Goal: Transaction & Acquisition: Register for event/course

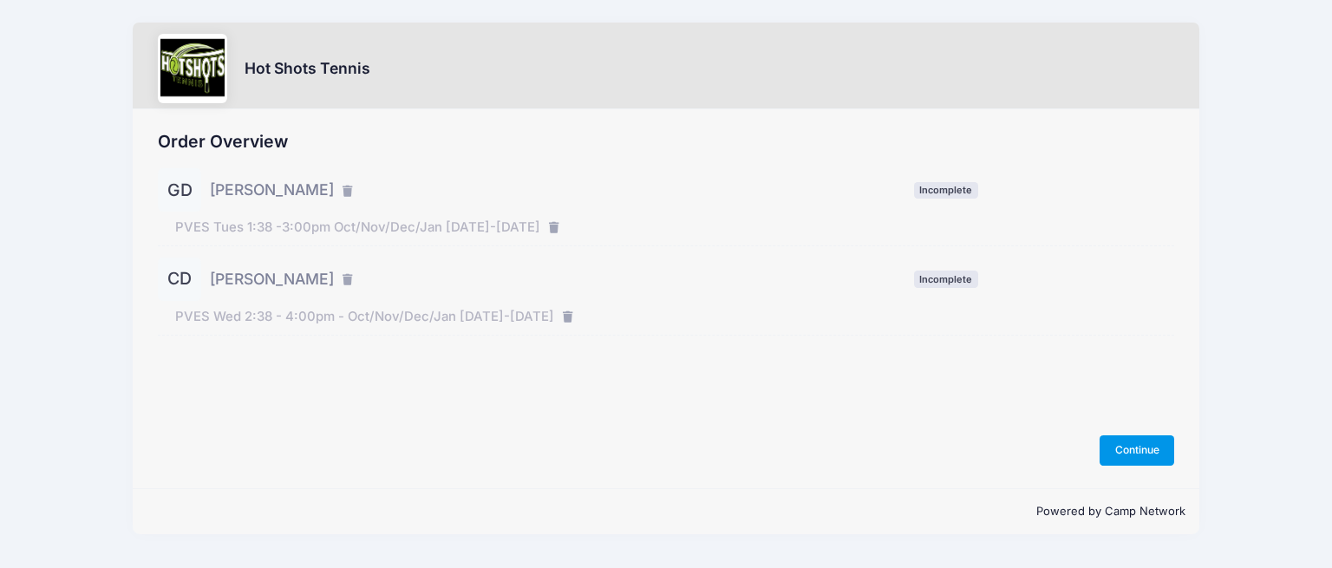
click at [1121, 455] on button "Continue" at bounding box center [1137, 449] width 75 height 29
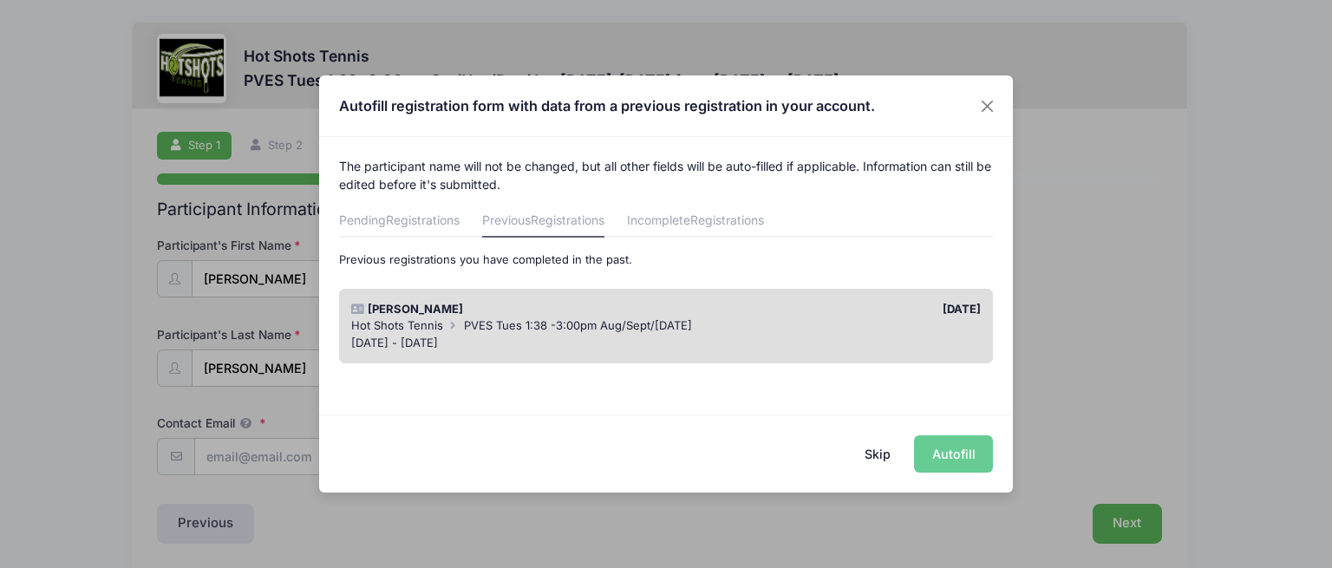
drag, startPoint x: 857, startPoint y: 403, endPoint x: 801, endPoint y: 444, distance: 69.6
click at [806, 439] on div "Autofill registration form with data from a previous registration in your accou…" at bounding box center [666, 283] width 694 height 416
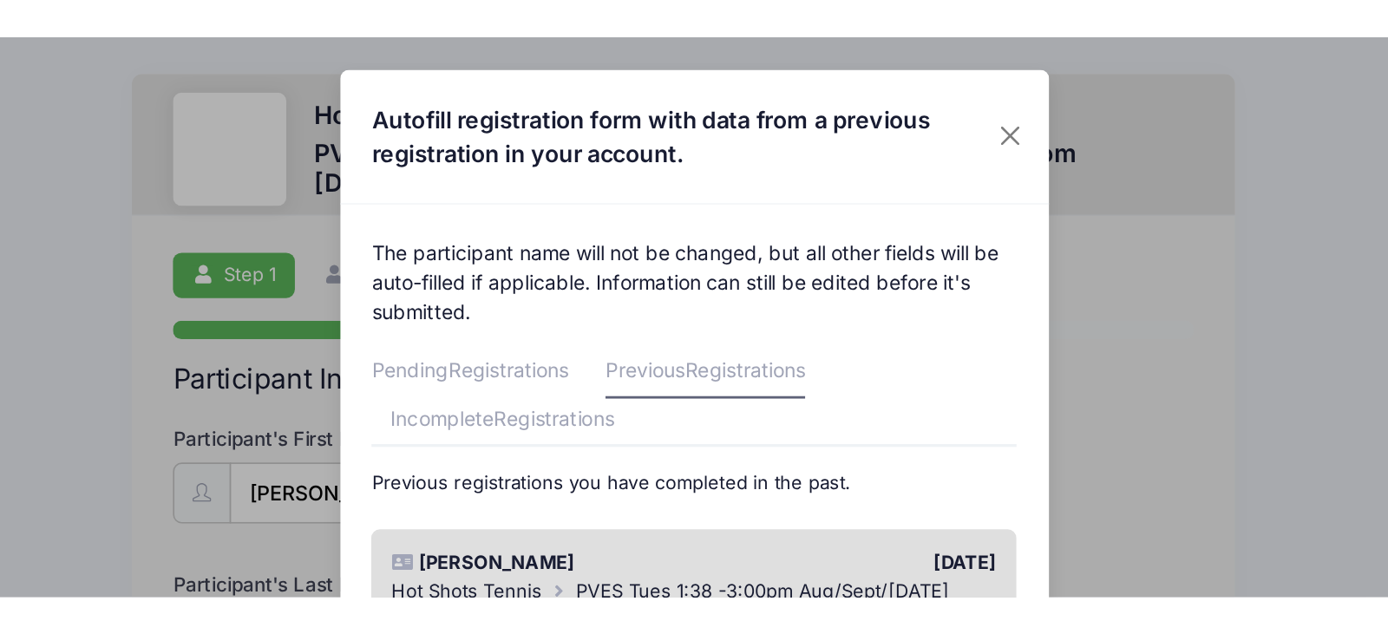
scroll to position [43, 0]
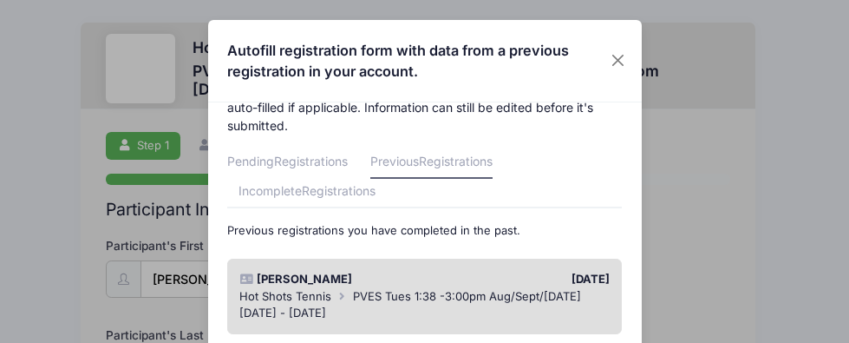
click at [415, 293] on span "PVES Tues 1:38 -3:00pm Aug/Sept/Oct 2025" at bounding box center [467, 296] width 228 height 14
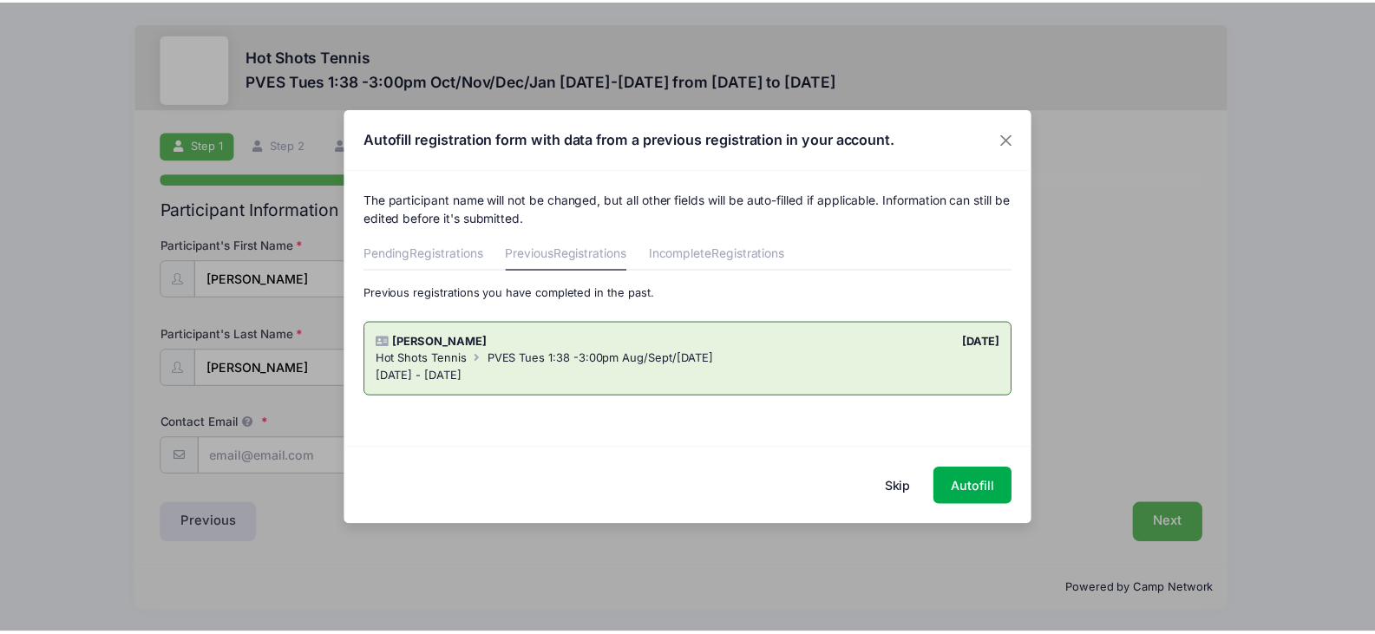
scroll to position [0, 0]
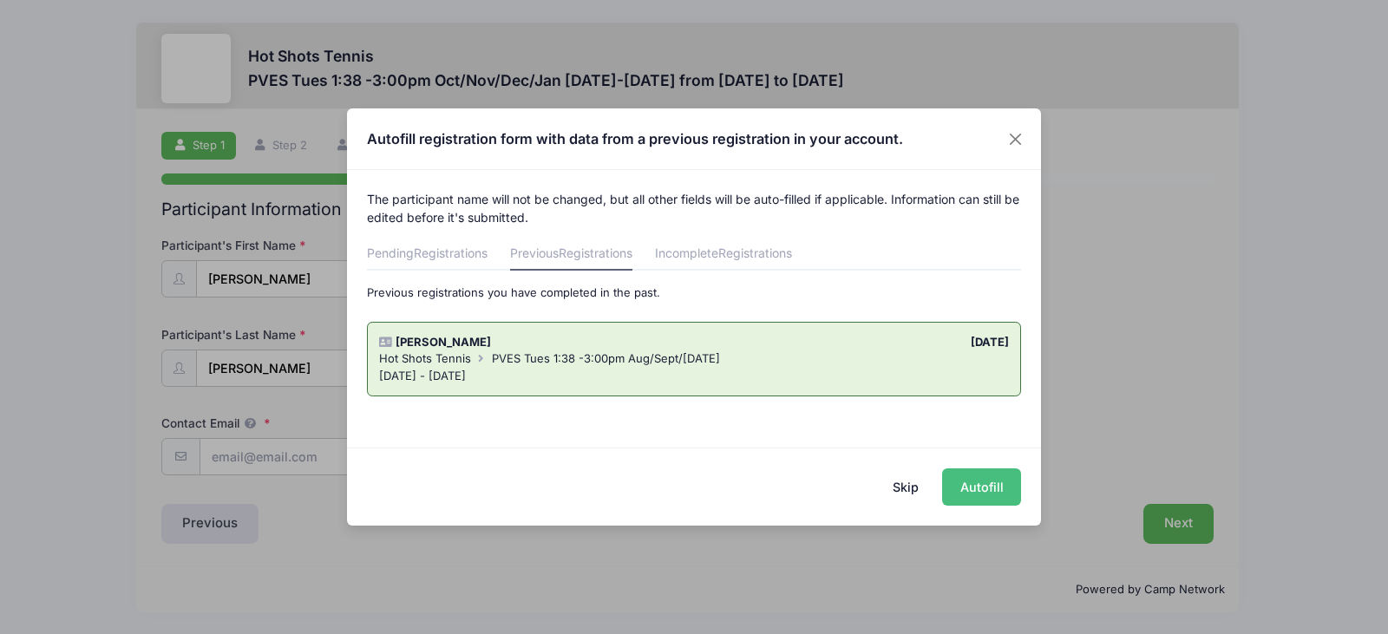
click at [1002, 493] on button "Autofill" at bounding box center [981, 486] width 79 height 37
type input "[EMAIL_ADDRESS][DOMAIN_NAME]"
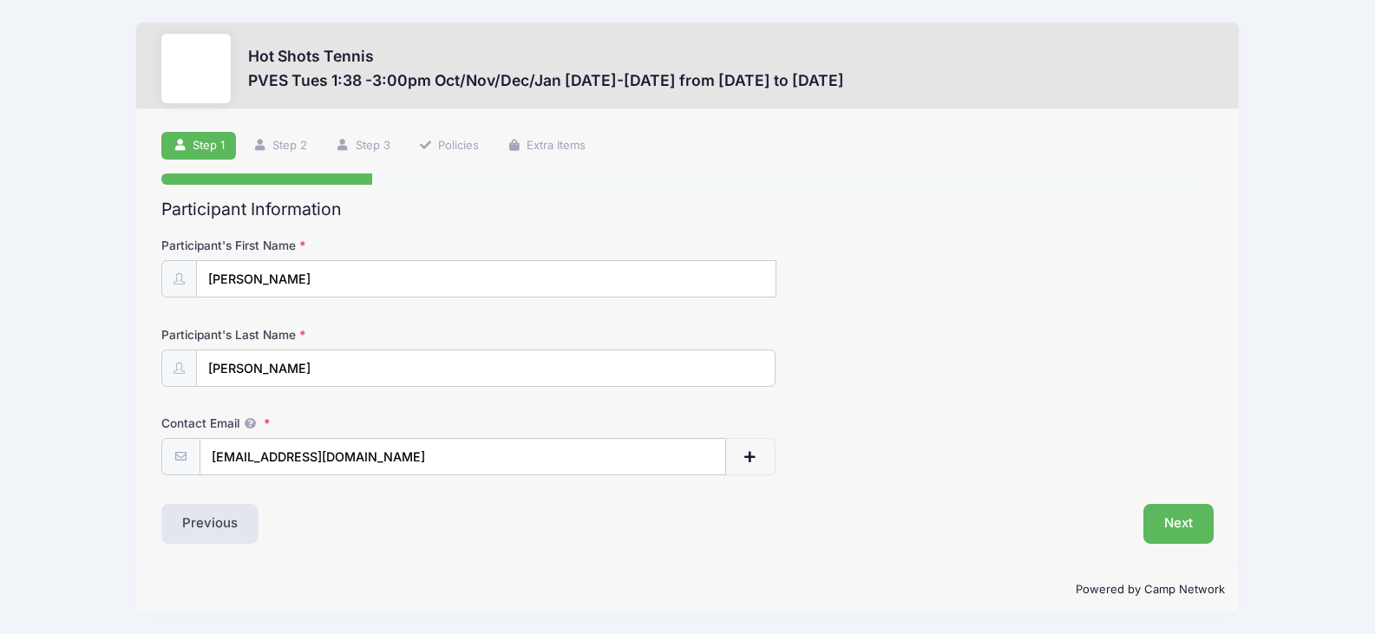
scroll to position [1, 0]
click at [1186, 526] on button "Next" at bounding box center [1178, 523] width 70 height 40
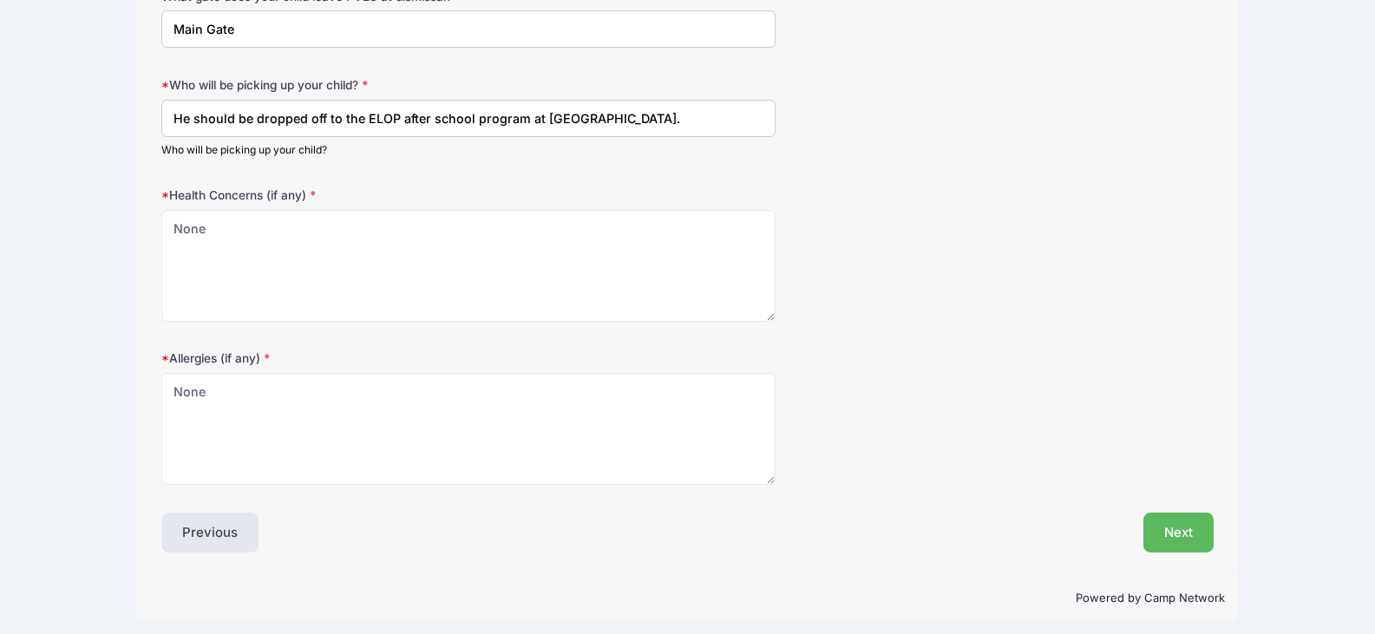
scroll to position [703, 0]
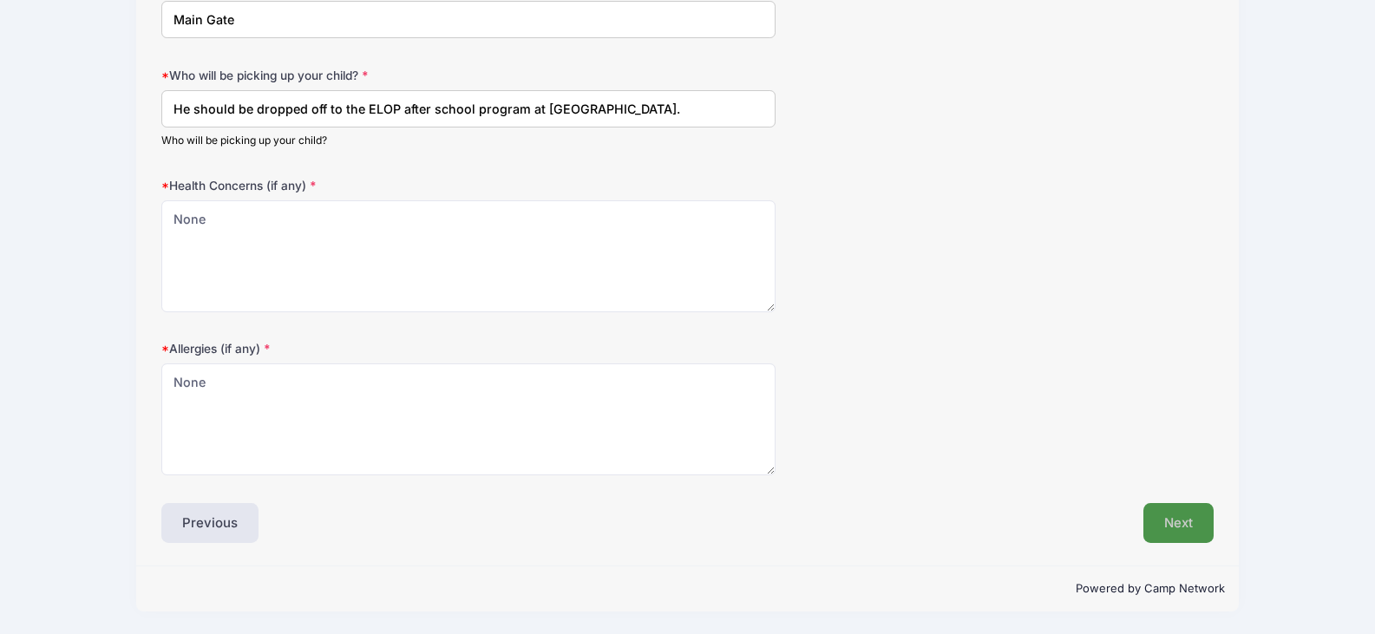
click at [1167, 515] on button "Next" at bounding box center [1178, 523] width 70 height 40
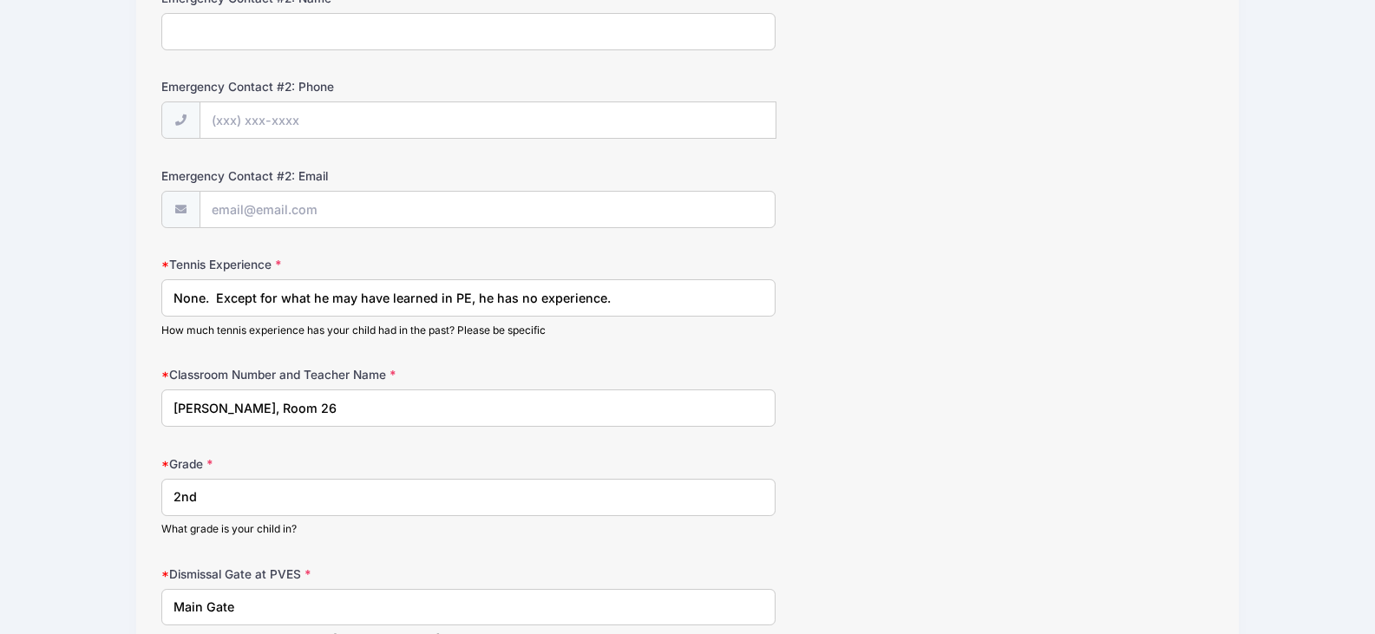
scroll to position [952, 0]
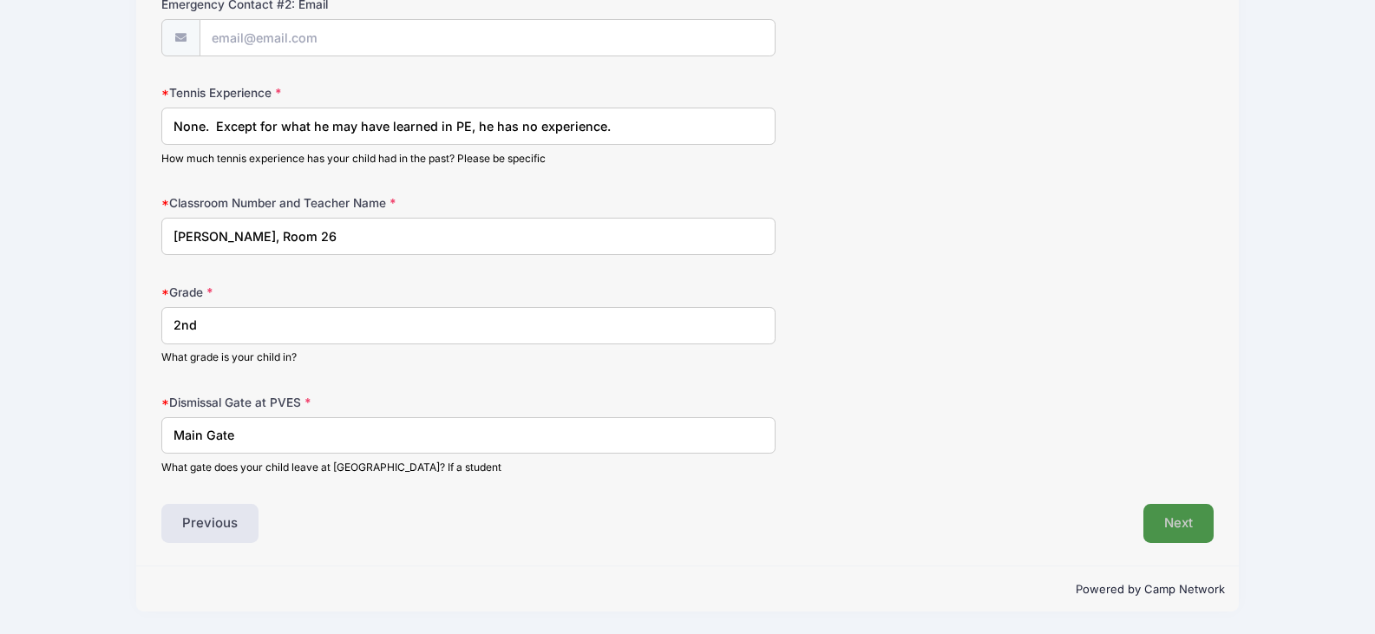
click at [1186, 524] on button "Next" at bounding box center [1178, 524] width 70 height 40
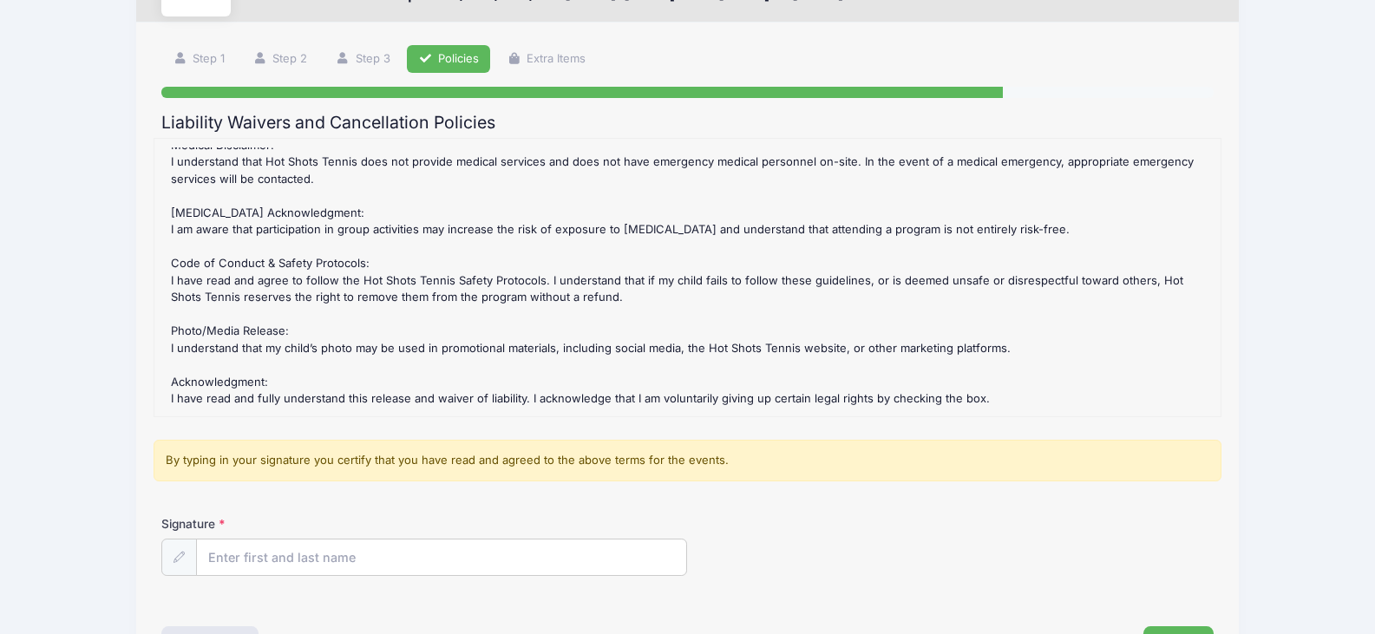
scroll to position [210, 0]
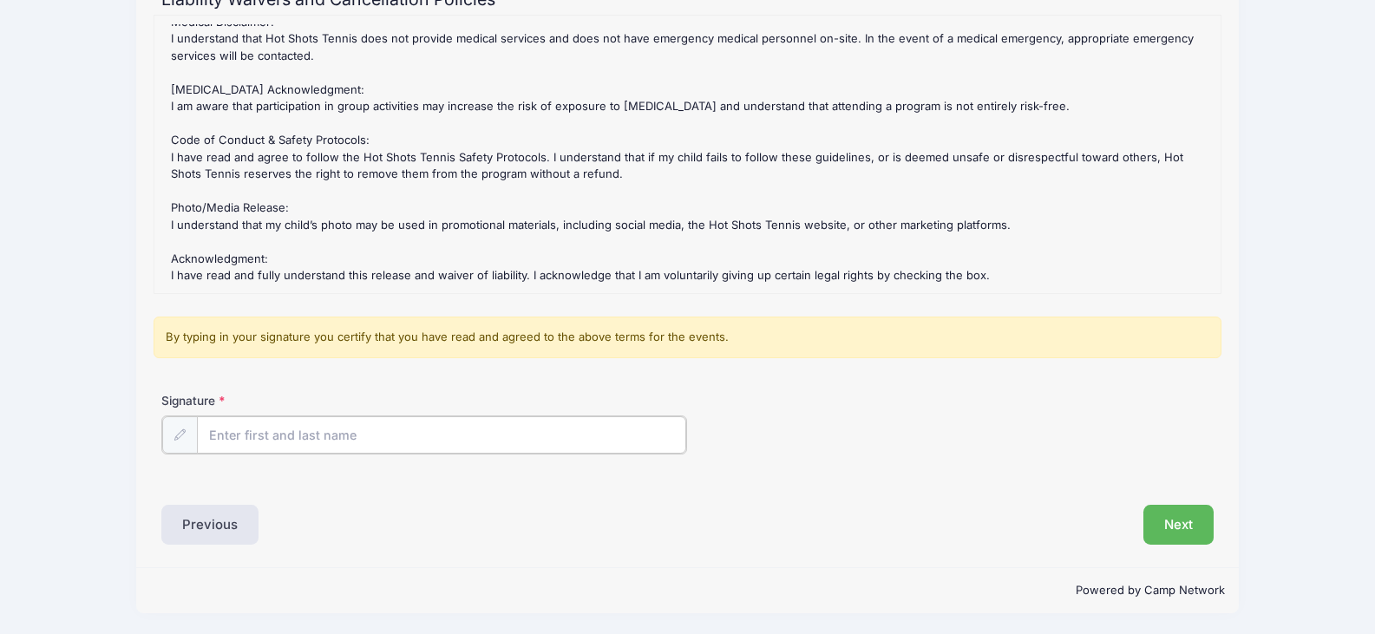
click at [271, 443] on input "Signature" at bounding box center [441, 434] width 489 height 37
click at [310, 436] on input "Signature" at bounding box center [441, 434] width 489 height 37
type input "Danielle Doyle"
click at [1188, 507] on button "Next" at bounding box center [1178, 523] width 70 height 40
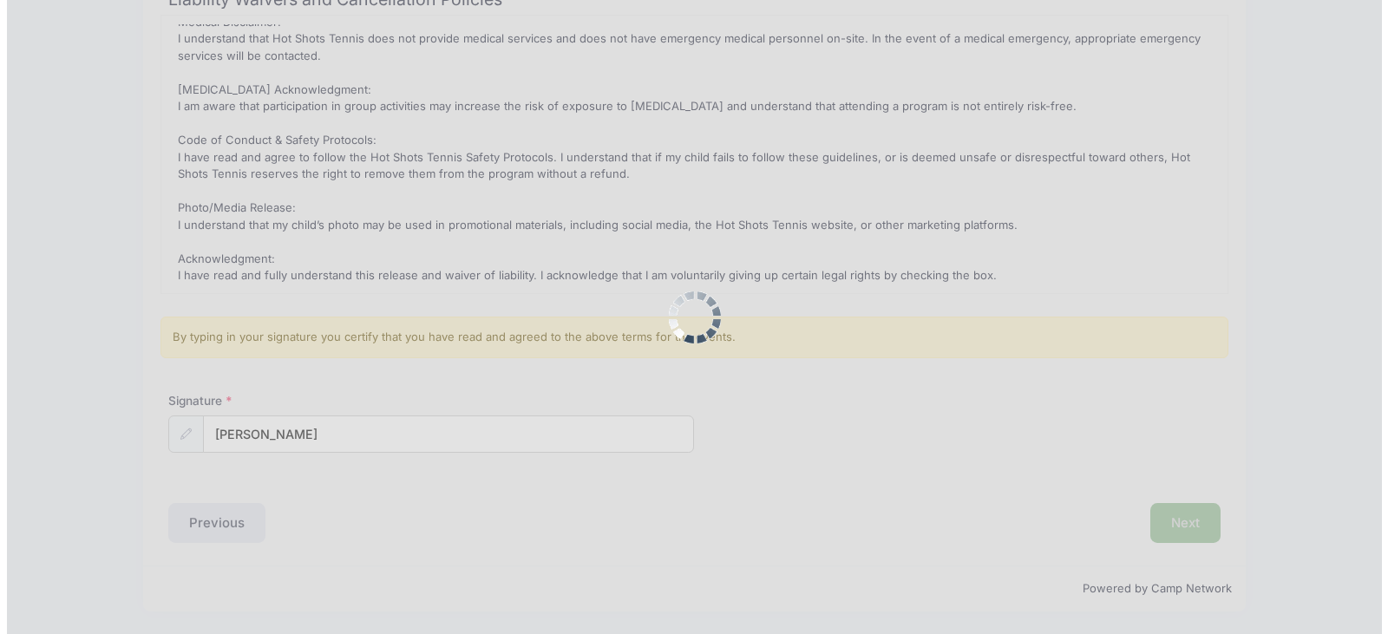
scroll to position [0, 0]
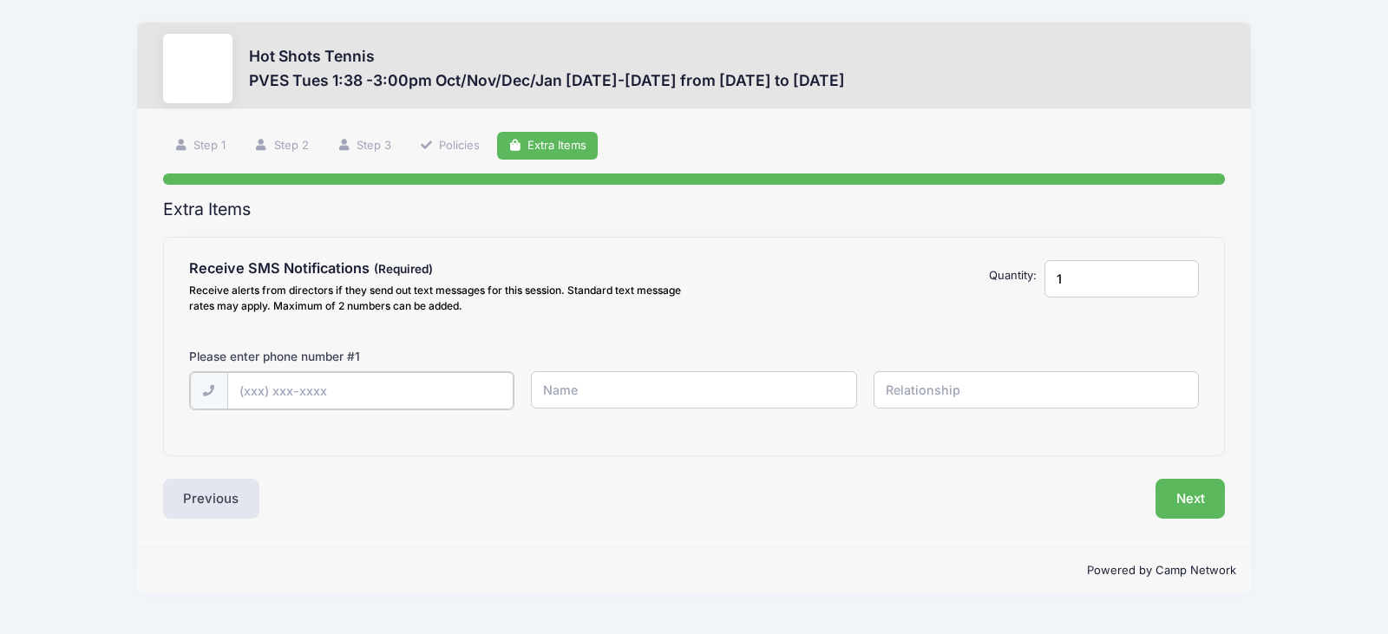
click at [373, 383] on input "text" at bounding box center [370, 390] width 286 height 37
type input "(646) 715-8111"
click at [670, 392] on input "text" at bounding box center [693, 389] width 325 height 37
type input "Dani"
type input "Mother"
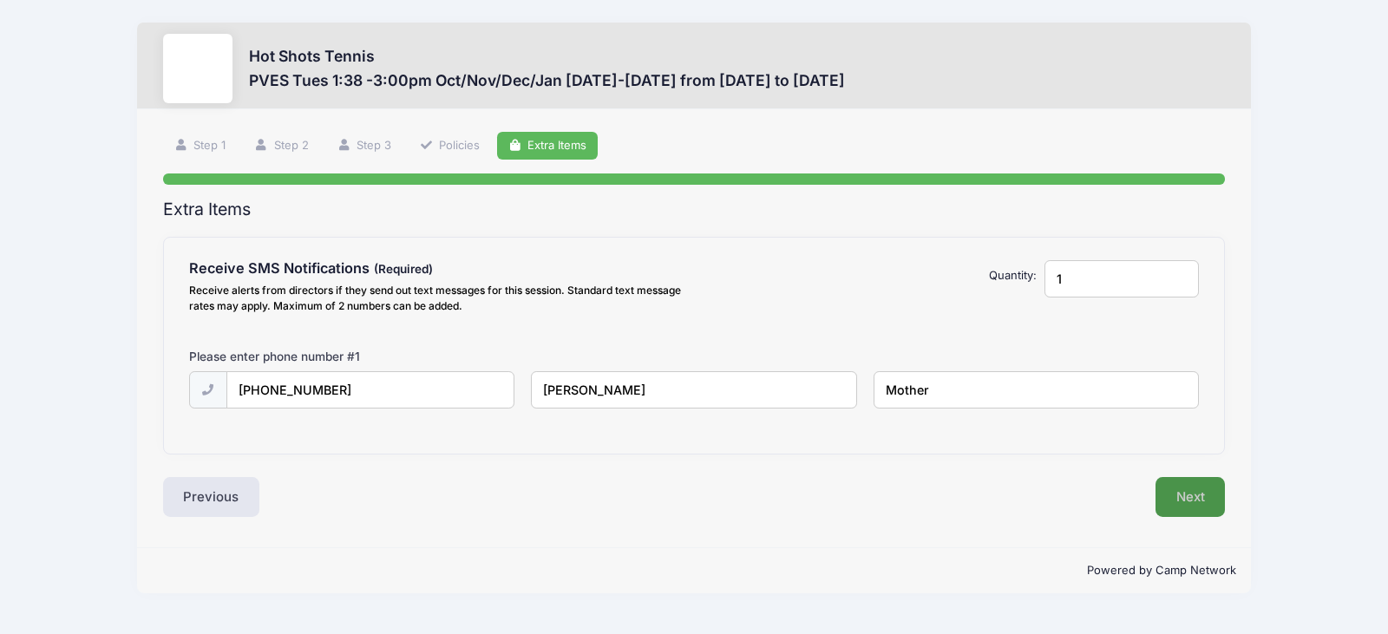
click at [1222, 494] on div "Next" at bounding box center [963, 497] width 539 height 40
click at [1197, 497] on button "Next" at bounding box center [1190, 497] width 70 height 40
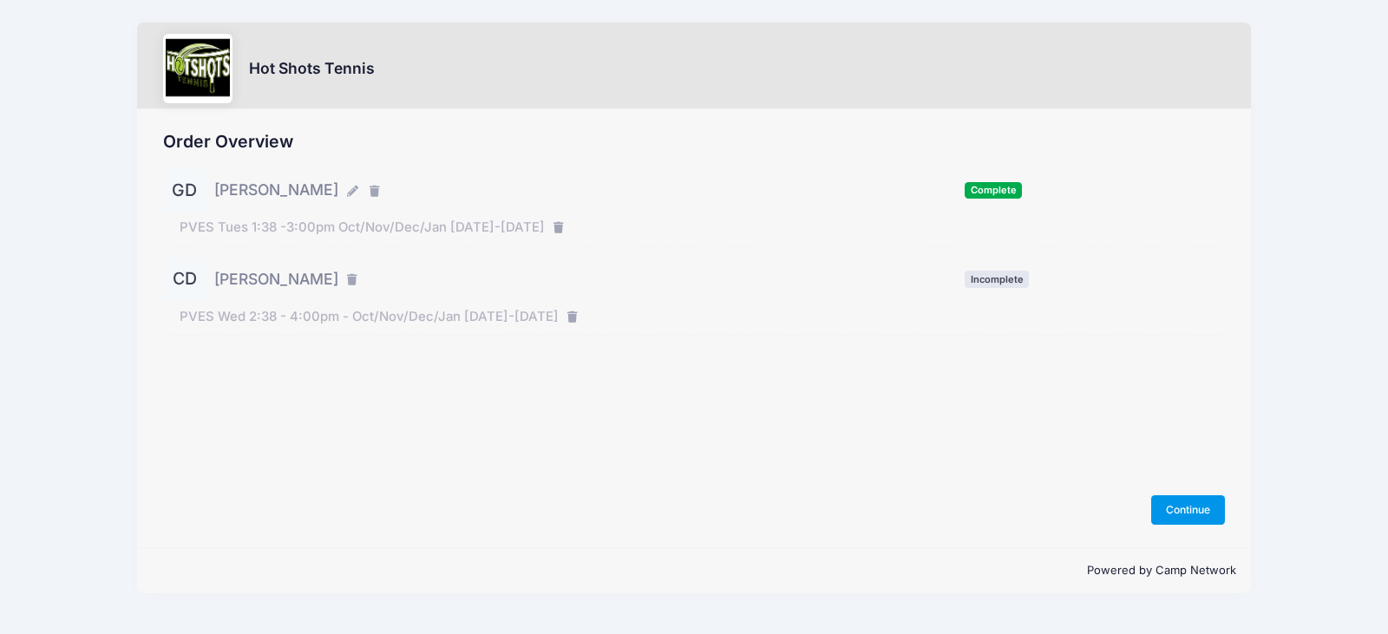
click at [1190, 503] on button "Continue" at bounding box center [1188, 509] width 75 height 29
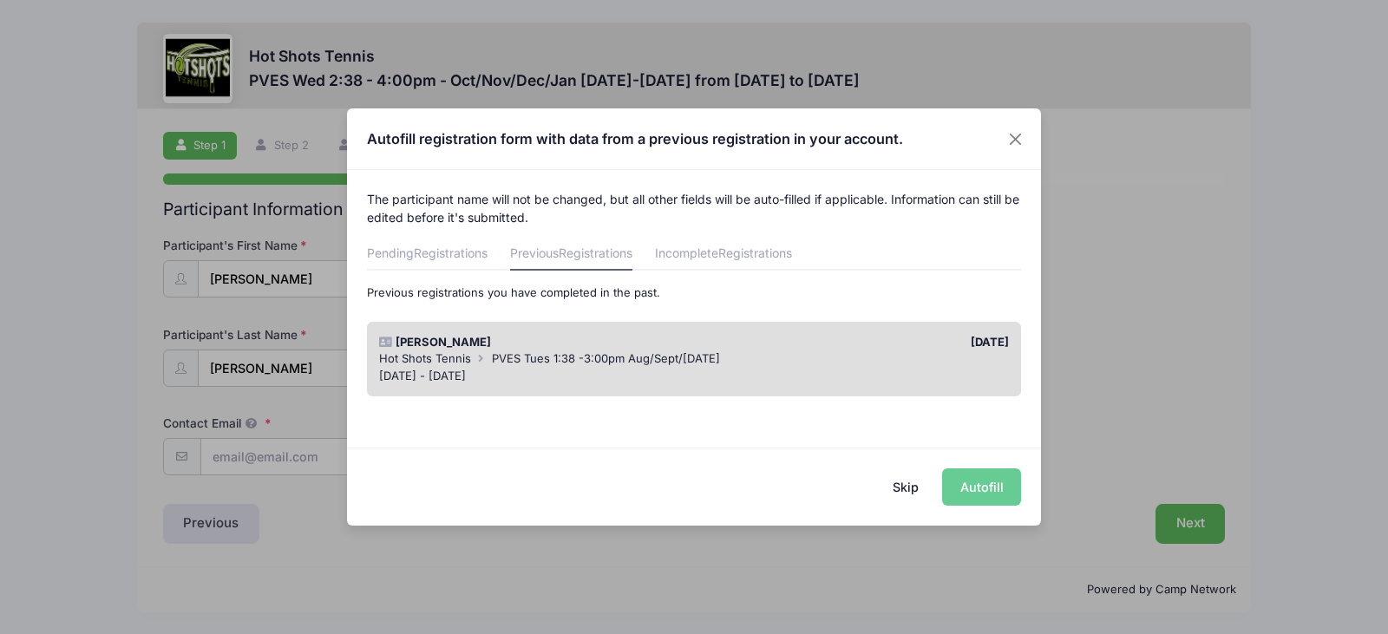
click at [908, 487] on button "Skip" at bounding box center [906, 486] width 62 height 37
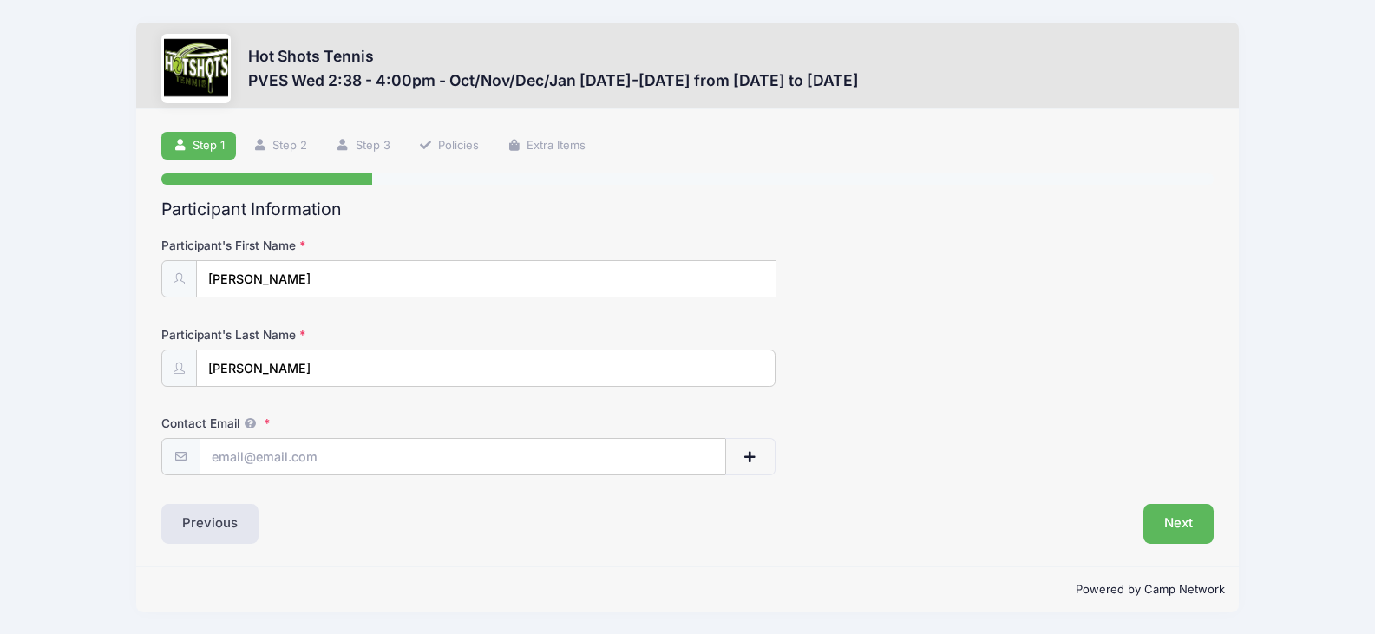
scroll to position [1, 0]
click at [270, 471] on input "Contact Email" at bounding box center [463, 456] width 526 height 37
type input "danidoyle19@gmail.com"
click at [1169, 538] on button "Next" at bounding box center [1178, 523] width 70 height 40
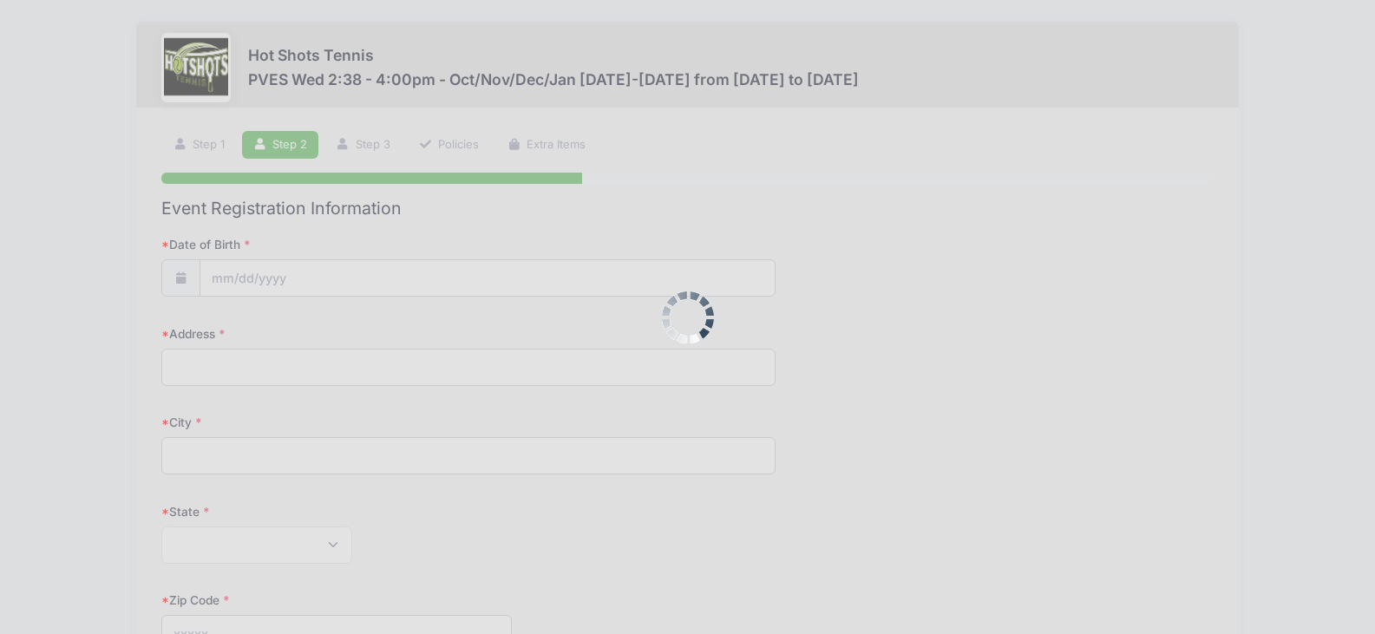
scroll to position [0, 0]
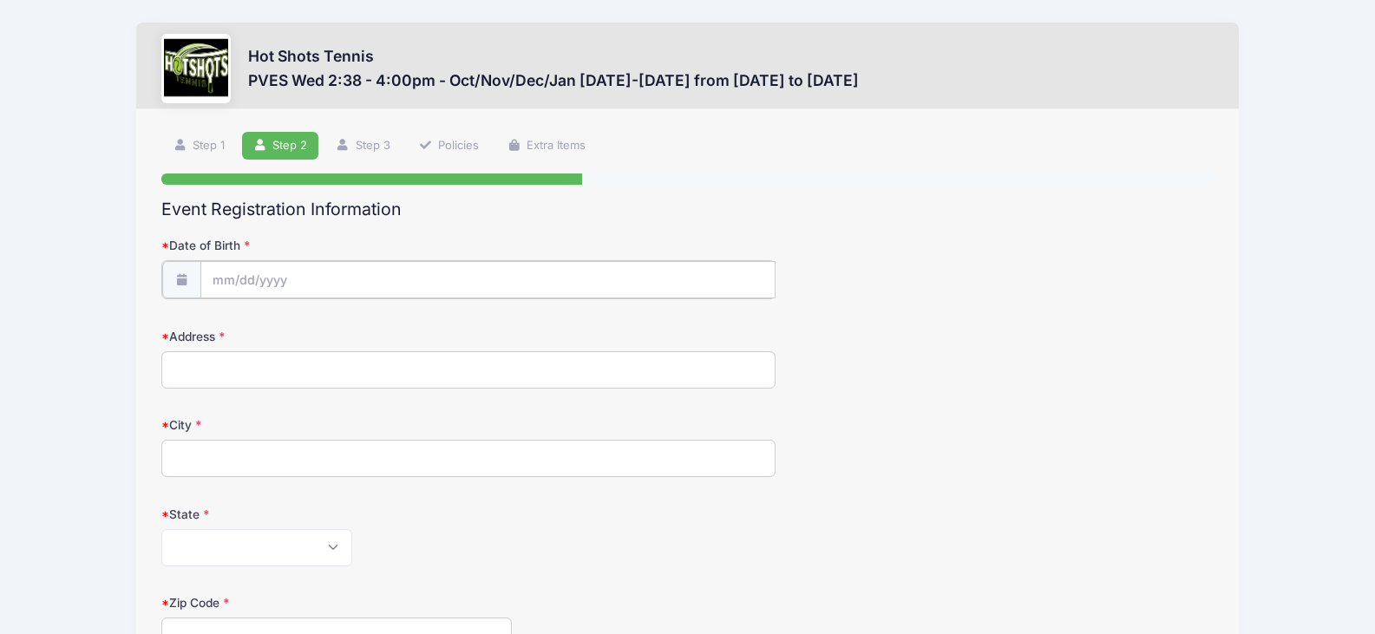
click at [253, 283] on input "Date of Birth" at bounding box center [487, 279] width 575 height 37
click at [350, 324] on input "2025" at bounding box center [363, 325] width 56 height 26
click at [383, 333] on span at bounding box center [385, 331] width 12 height 13
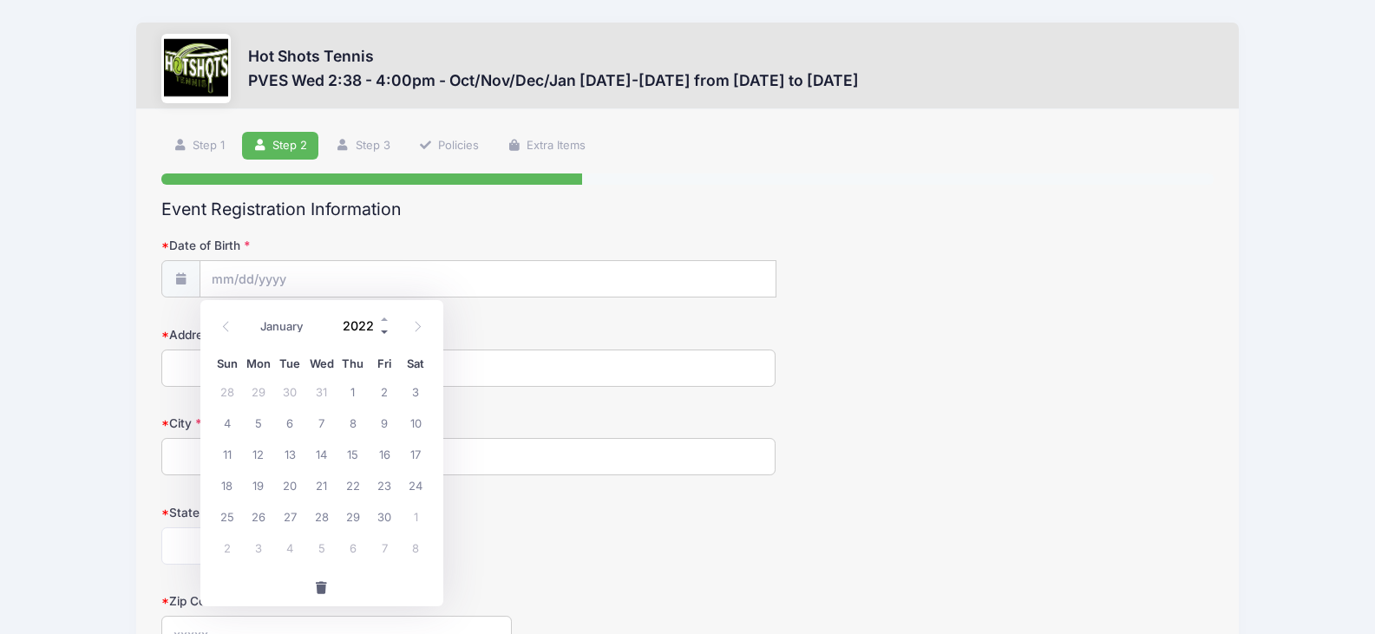
click at [383, 333] on span at bounding box center [385, 331] width 12 height 13
click at [381, 321] on span at bounding box center [385, 318] width 12 height 13
type input "2020"
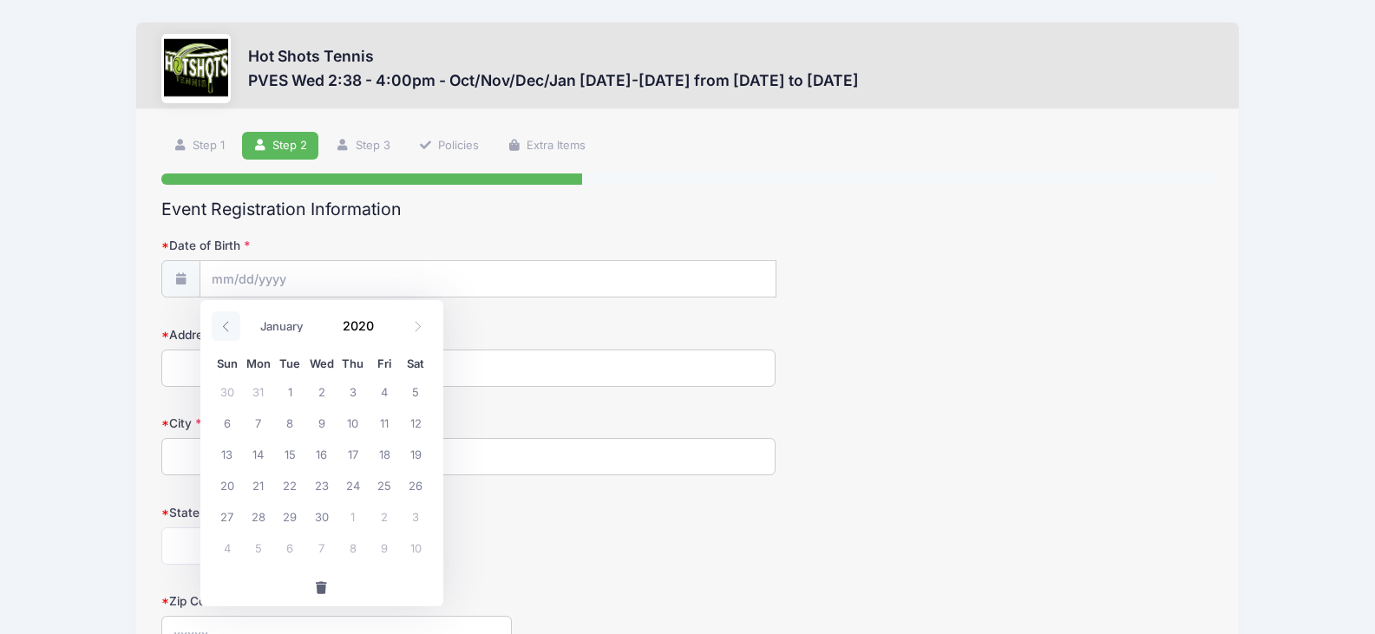
click at [217, 327] on span at bounding box center [226, 325] width 29 height 29
select select "5"
click at [293, 455] on span "16" at bounding box center [289, 453] width 31 height 31
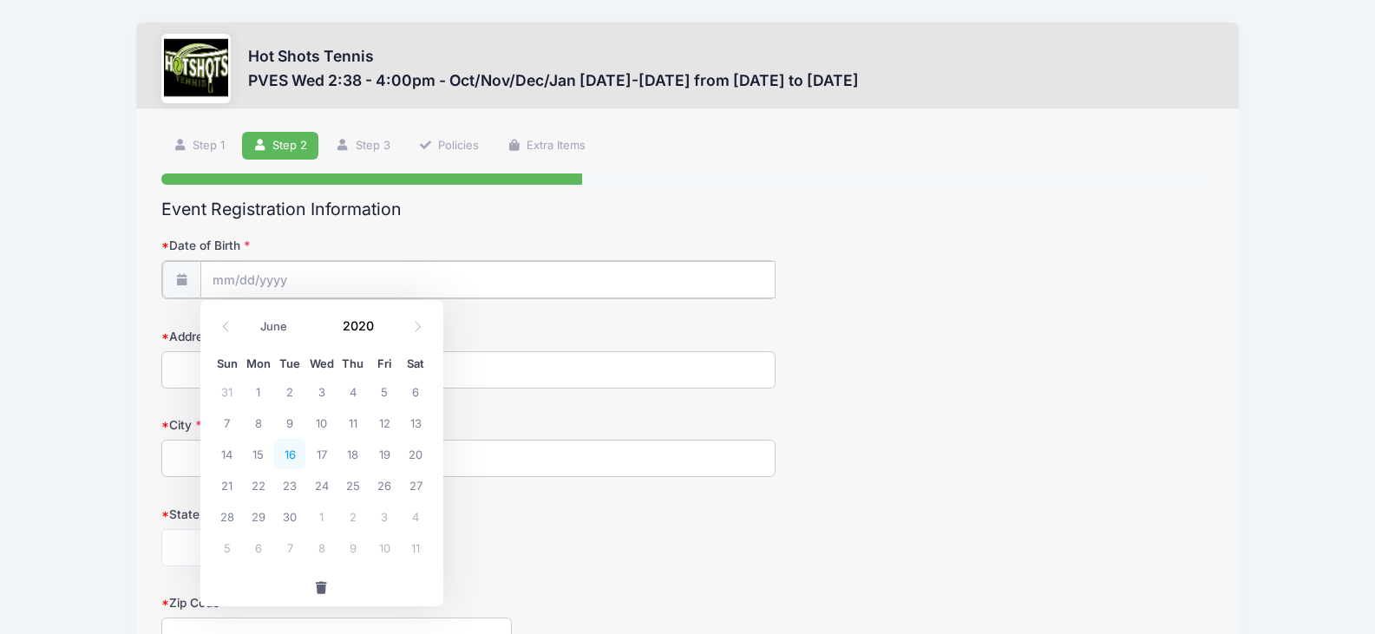
type input "06/16/2020"
click at [255, 367] on input "Address" at bounding box center [467, 368] width 613 height 37
type input "215 E. Regent Street"
type input "Inglewood"
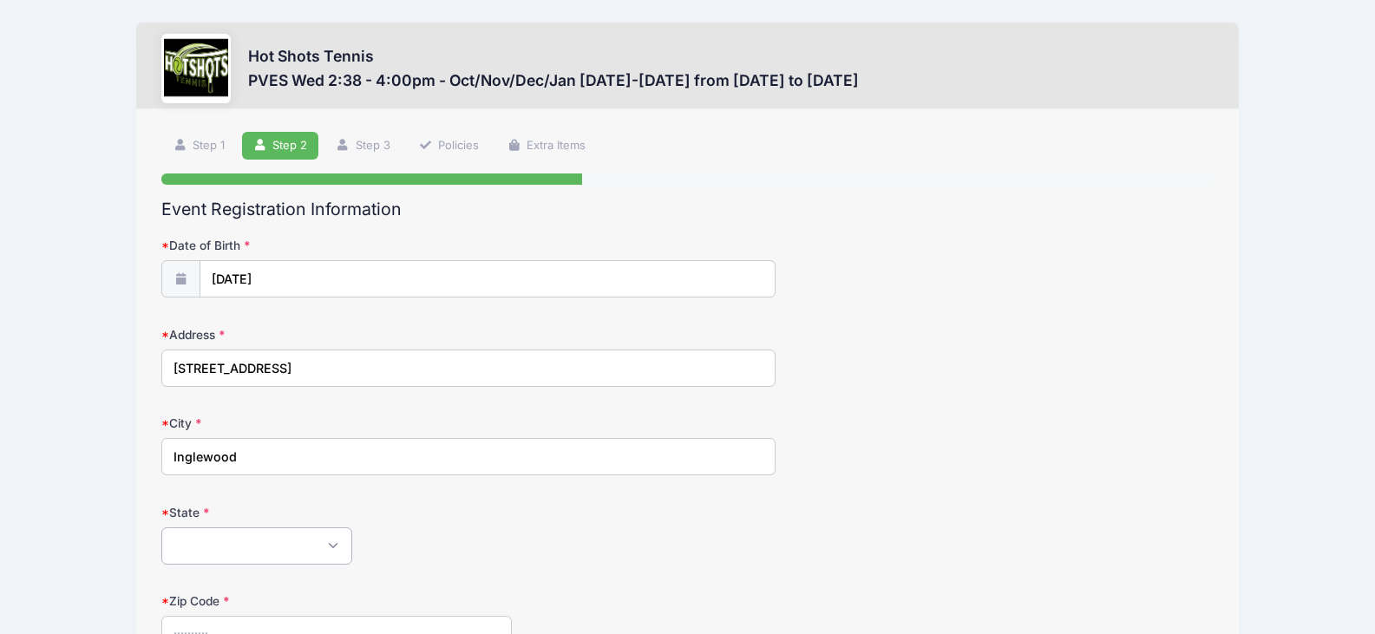
select select "CA"
type input "90301"
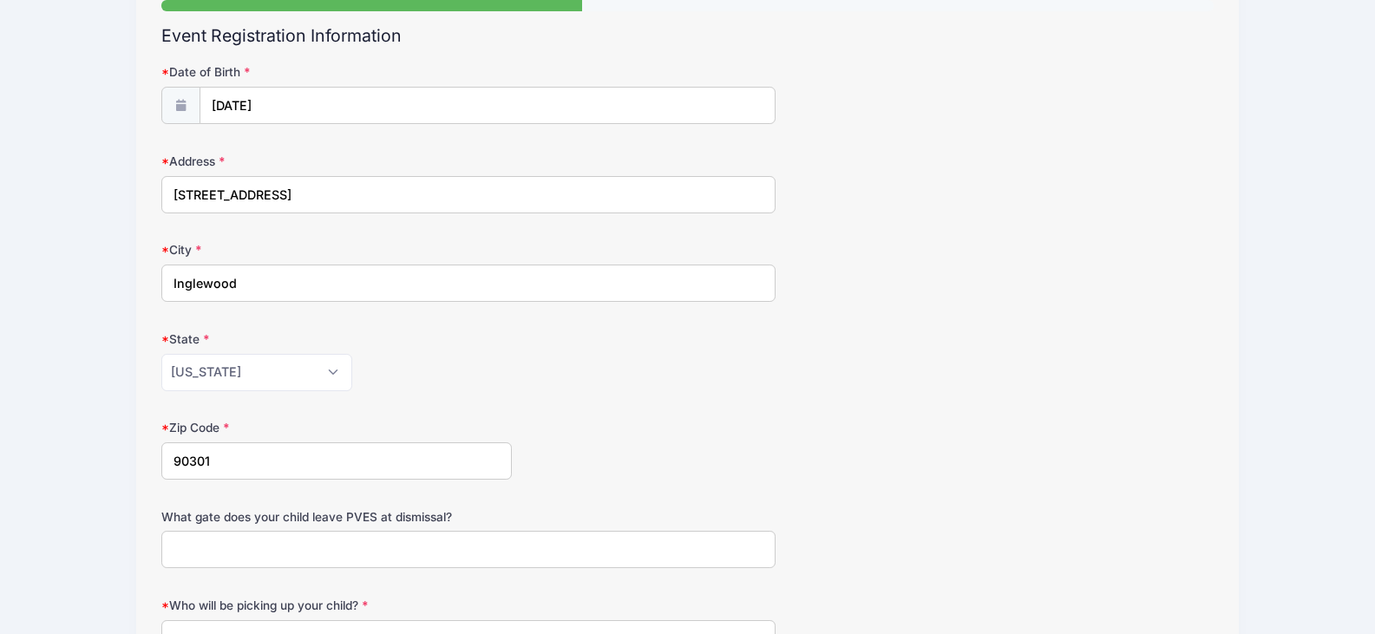
scroll to position [347, 0]
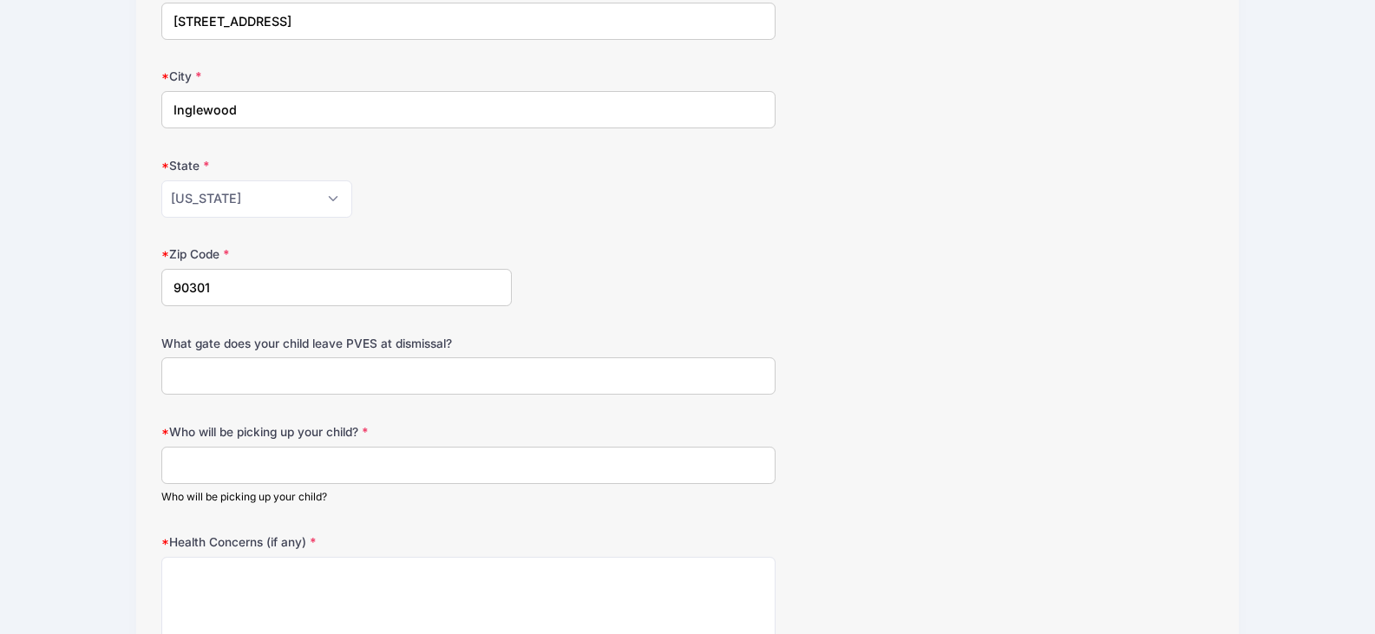
click at [203, 379] on input "What gate does your child leave PVES at dismissal?" at bounding box center [467, 375] width 613 height 37
type input "Main Gate"
click at [202, 471] on input "Who will be picking up your child?" at bounding box center [467, 465] width 613 height 37
type input "He should be dropped off to the ELOP after school program at Playa Vista."
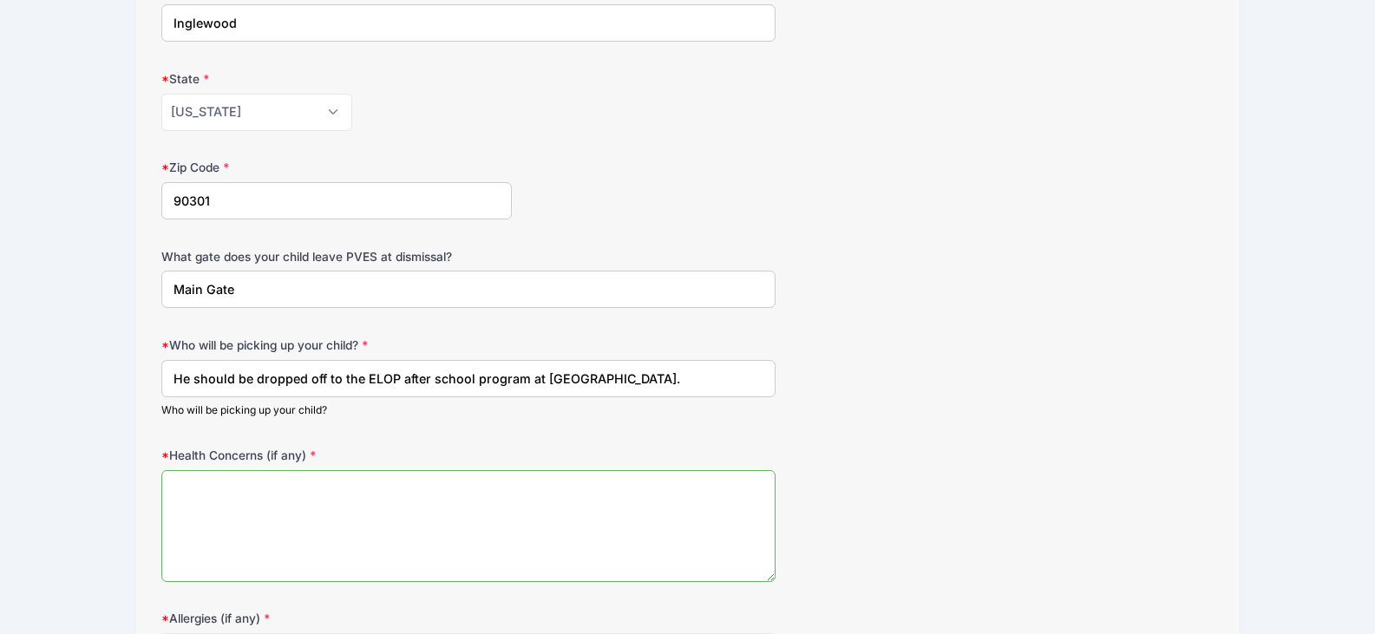
click at [213, 513] on textarea "Health Concerns (if any)" at bounding box center [467, 526] width 613 height 112
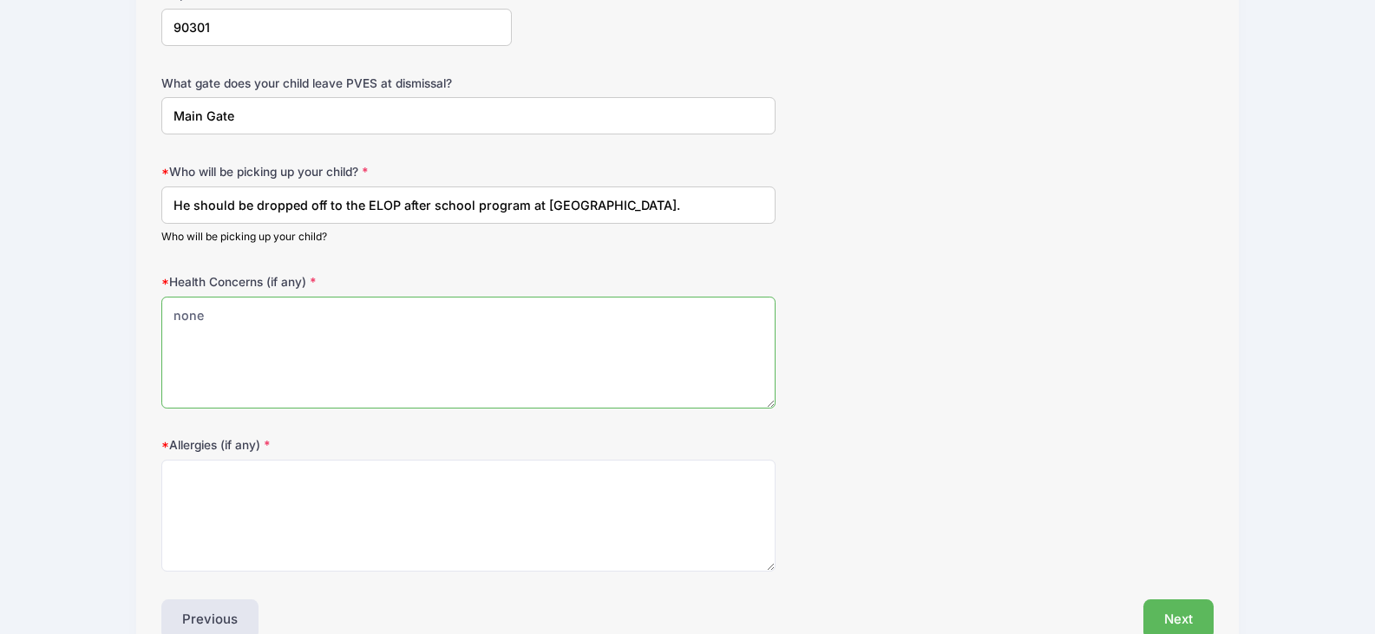
type textarea "none"
click at [205, 512] on textarea "Allergies (if any)" at bounding box center [467, 516] width 613 height 112
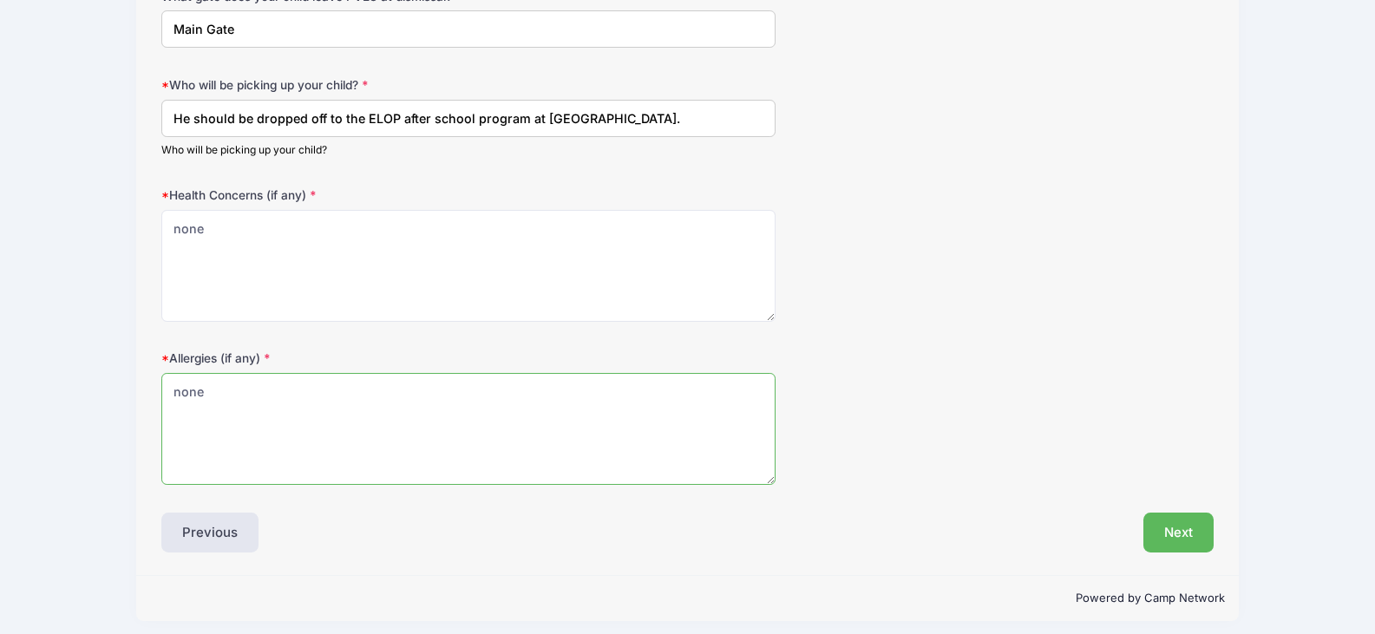
scroll to position [703, 0]
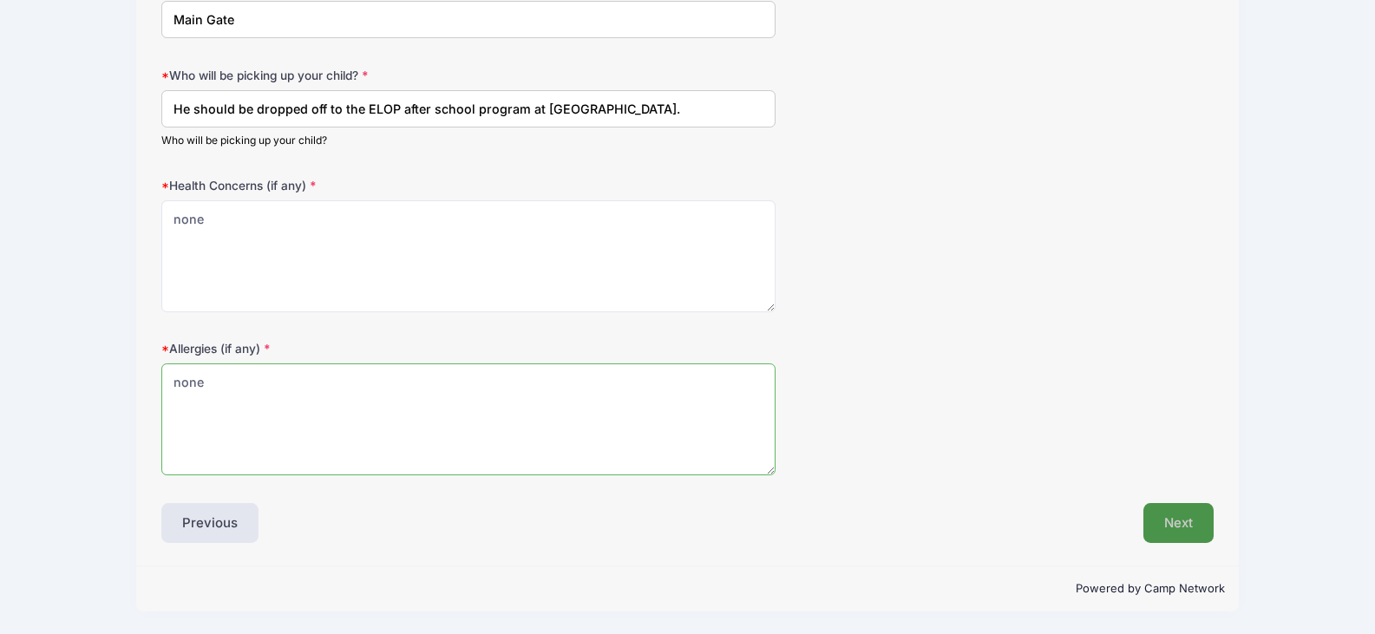
type textarea "none"
click at [1159, 533] on button "Next" at bounding box center [1178, 523] width 70 height 40
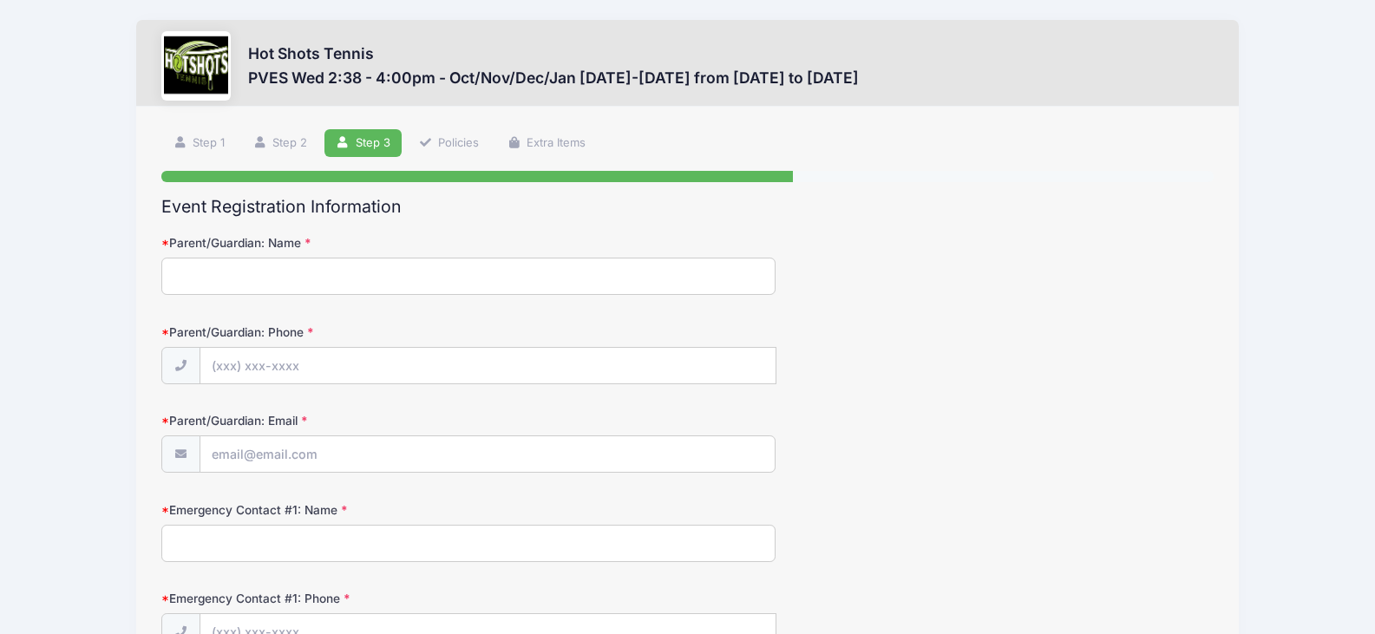
scroll to position [0, 0]
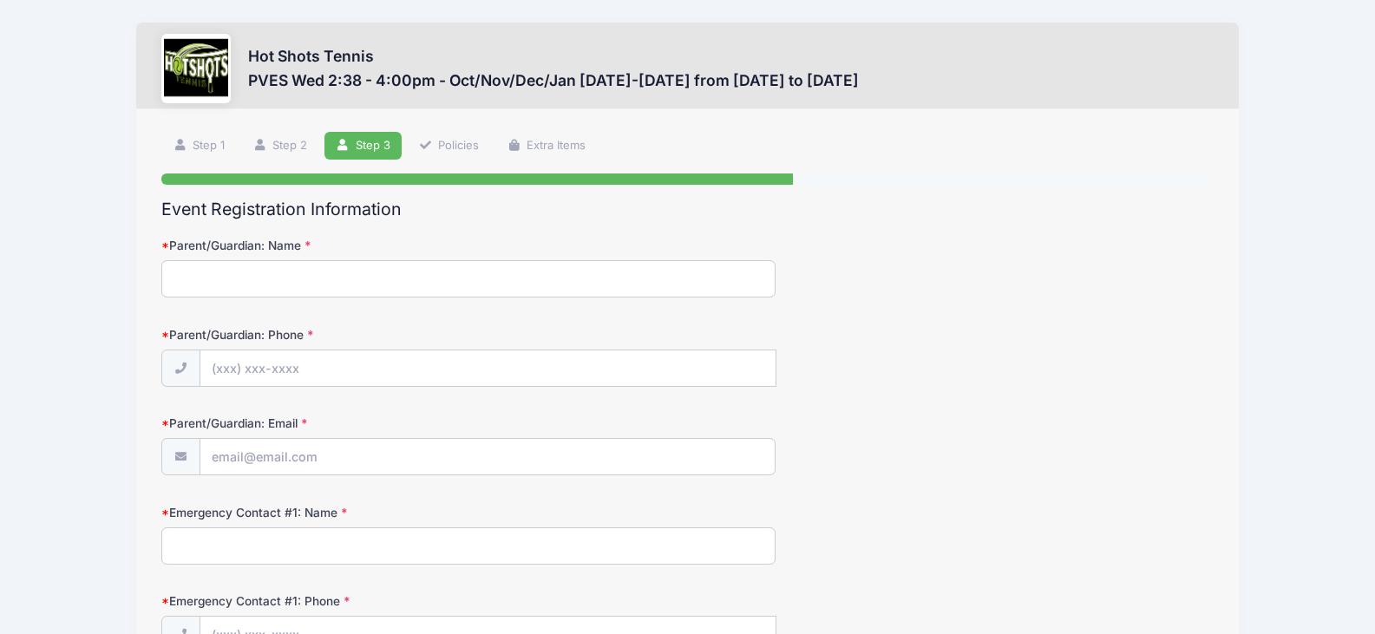
click at [272, 271] on input "Parent/Guardian: Name" at bounding box center [467, 278] width 613 height 37
type input "Dani Andrews Doyle"
type input "(646) 715-8111"
type input "[EMAIL_ADDRESS][DOMAIN_NAME]"
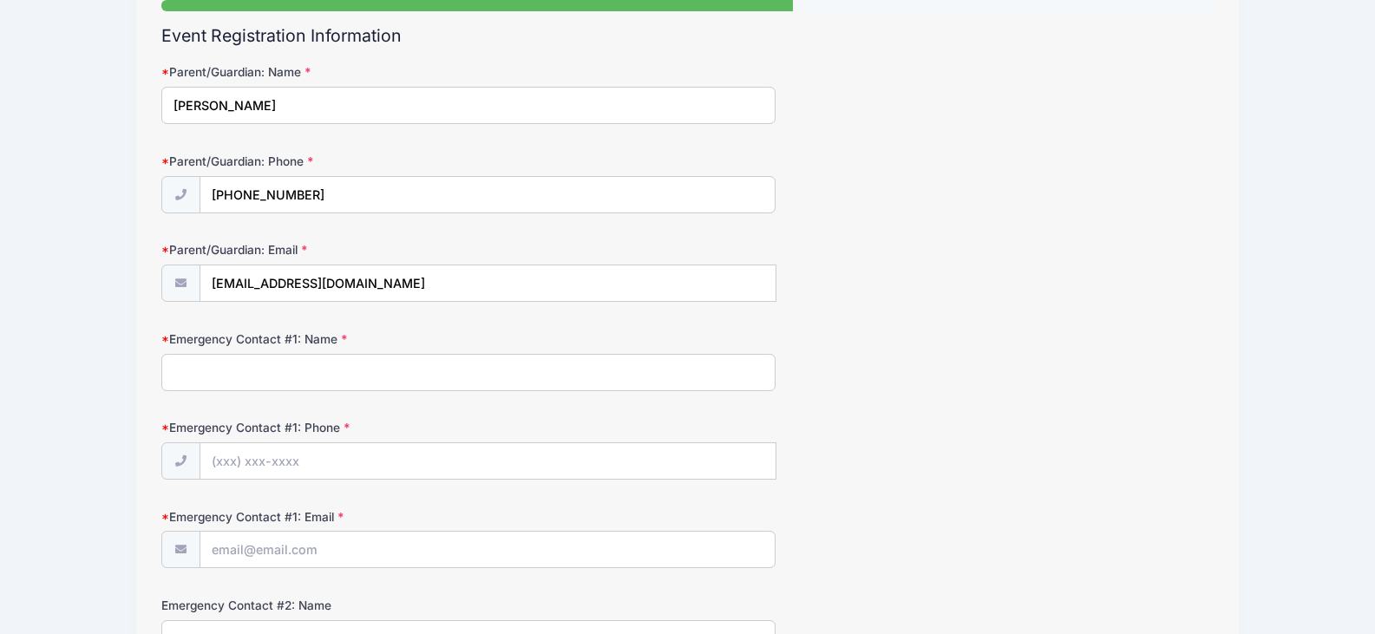
click at [237, 372] on input "Emergency Contact #1: Name" at bounding box center [467, 372] width 613 height 37
type input "Colin Doyle"
click at [262, 456] on input "Emergency Contact #1: Phone" at bounding box center [487, 461] width 575 height 37
type input "(646) 708-4292"
click at [281, 542] on input "Emergency Contact #1: Email" at bounding box center [487, 550] width 574 height 37
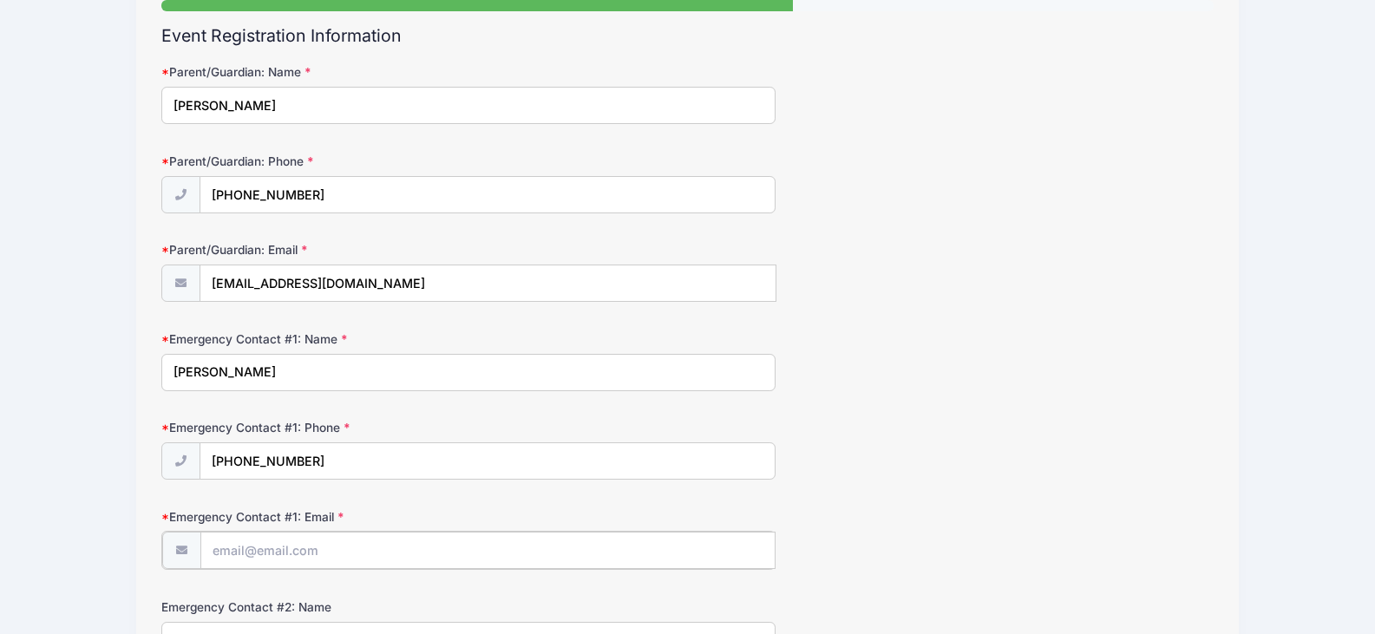
drag, startPoint x: 292, startPoint y: 562, endPoint x: 598, endPoint y: 544, distance: 306.7
click at [294, 562] on input "Emergency Contact #1: Email" at bounding box center [487, 550] width 575 height 37
type input "colindoyle0000@gmail.com"
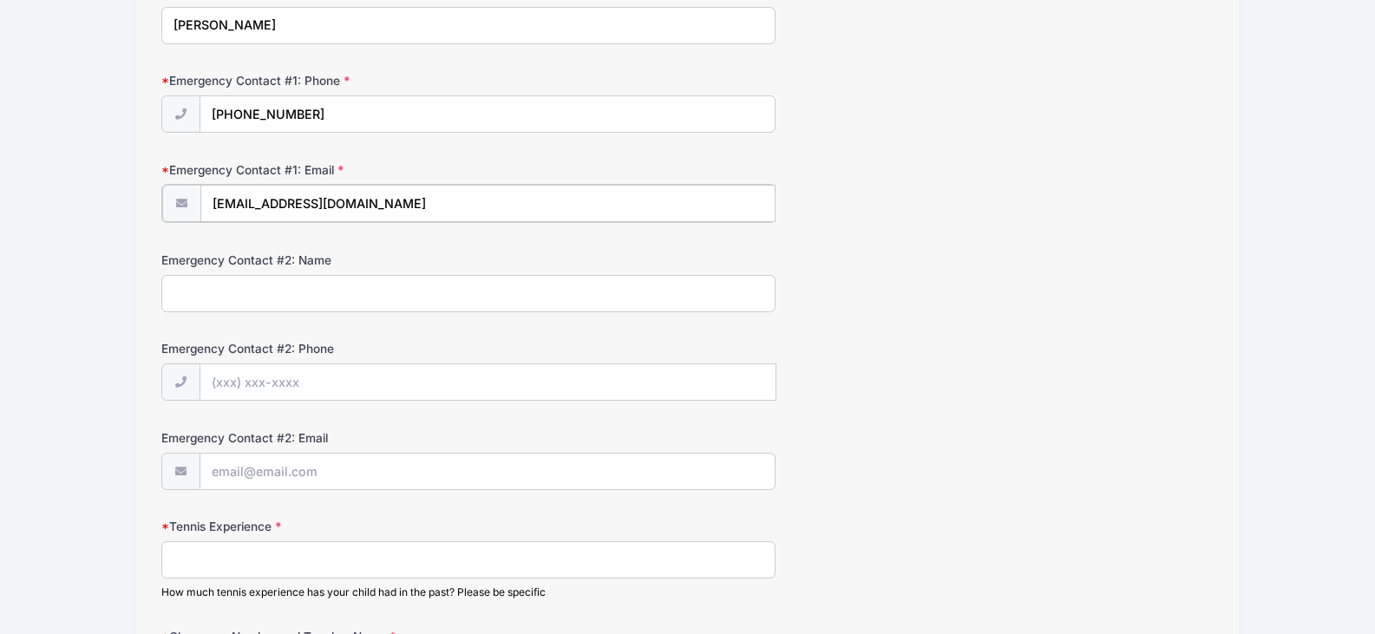
scroll to position [694, 0]
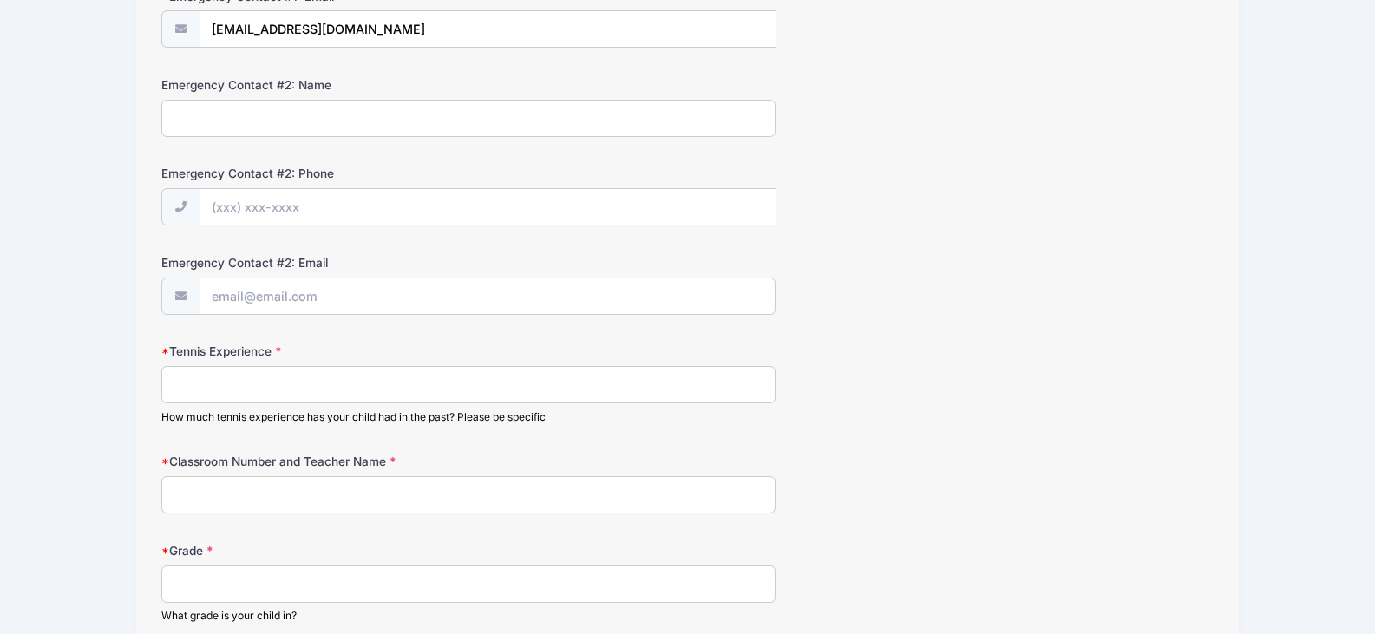
click at [206, 387] on input "Tennis Experience" at bounding box center [467, 384] width 613 height 37
type input "None. Except for what he may have learned in PE, he has no experience."
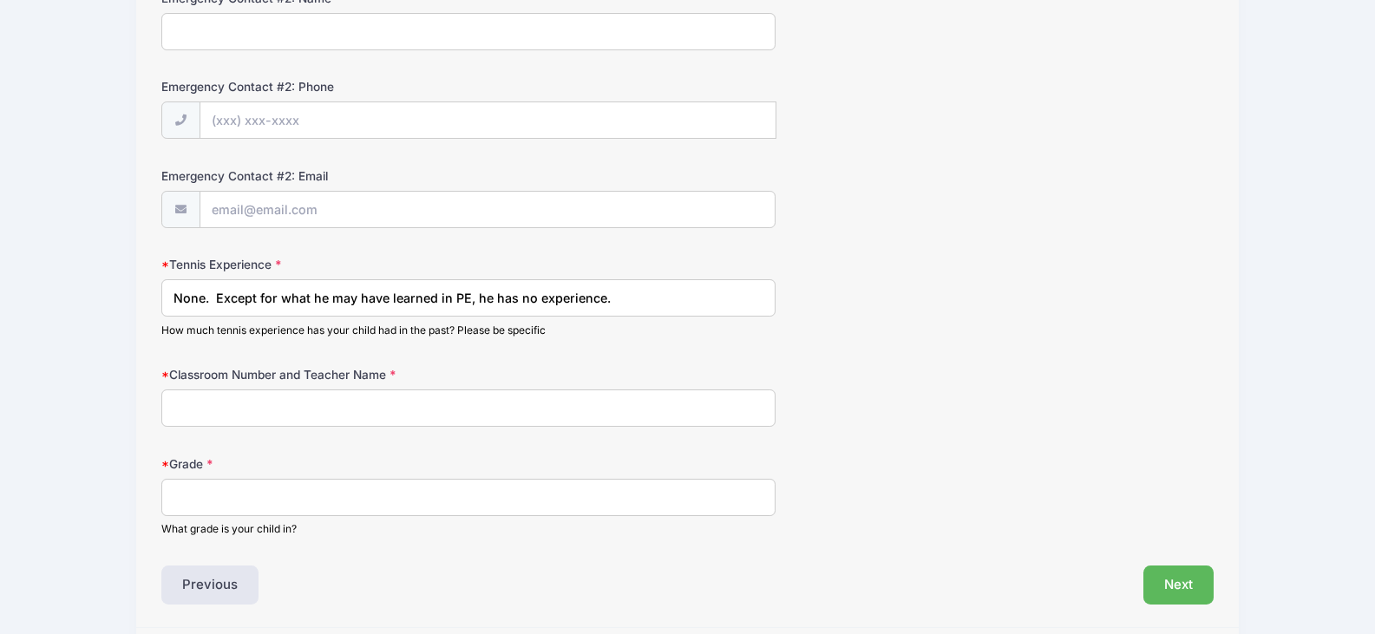
scroll to position [842, 0]
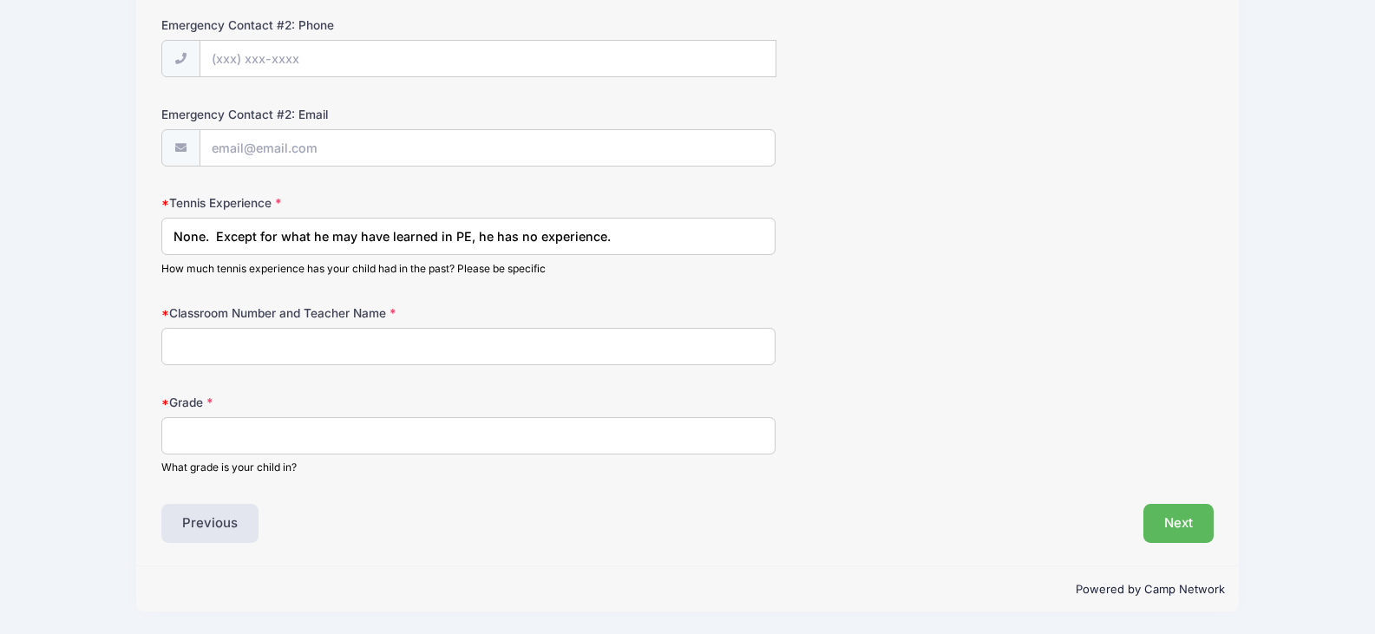
click at [237, 342] on input "Classroom Number and Teacher Name" at bounding box center [467, 346] width 613 height 37
type input "Room 5, Ms. Mohamed"
click at [228, 444] on input "Grade" at bounding box center [467, 435] width 613 height 37
type input "Kindergarten"
click at [1157, 527] on button "Next" at bounding box center [1178, 524] width 70 height 40
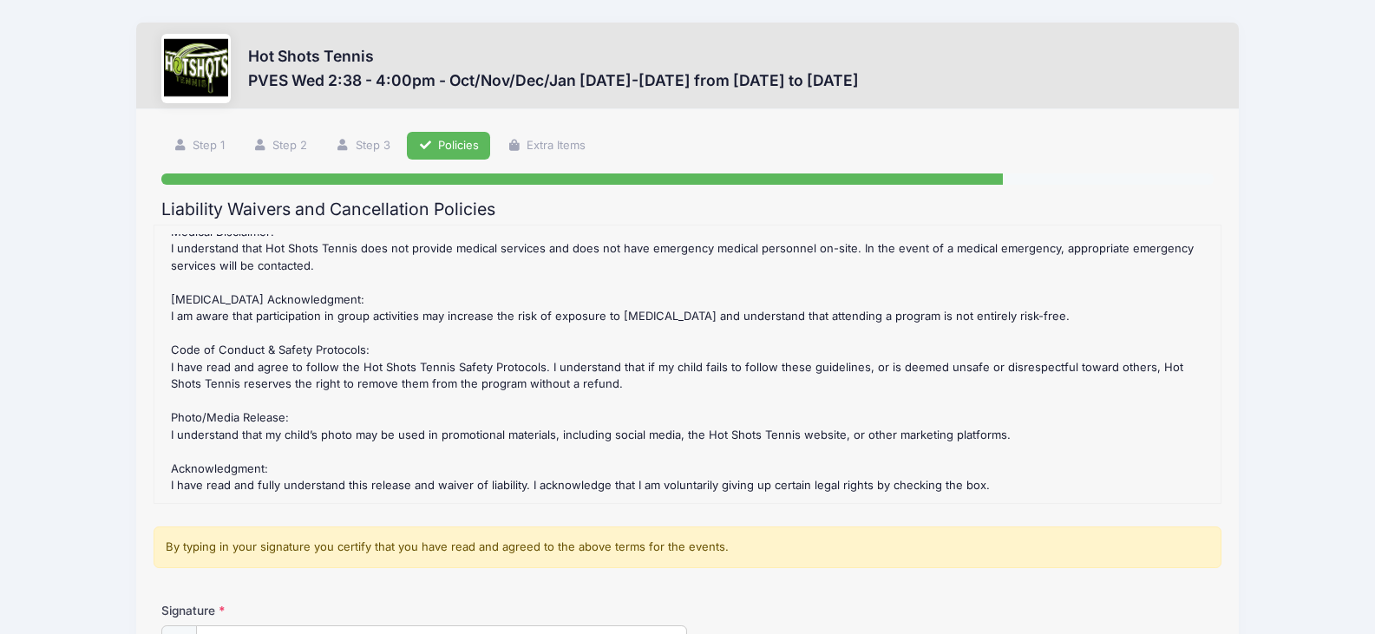
scroll to position [87, 0]
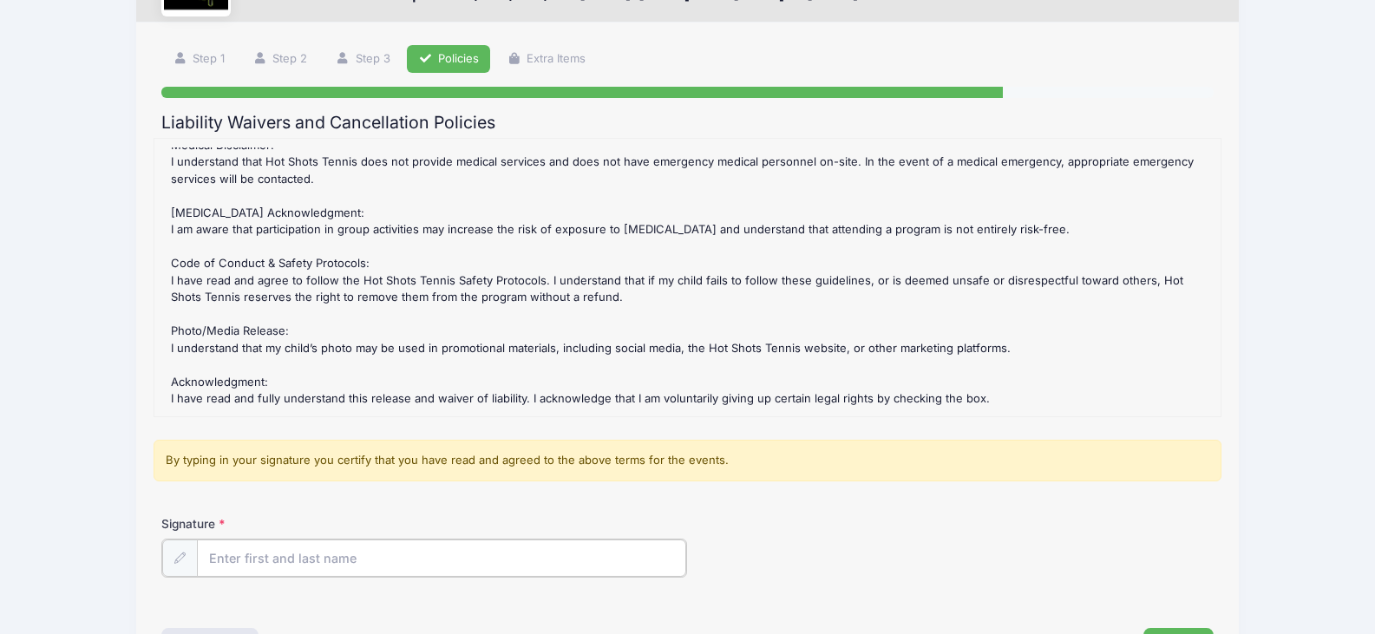
click at [291, 553] on input "Signature" at bounding box center [441, 557] width 489 height 37
type input "Dani Doyle"
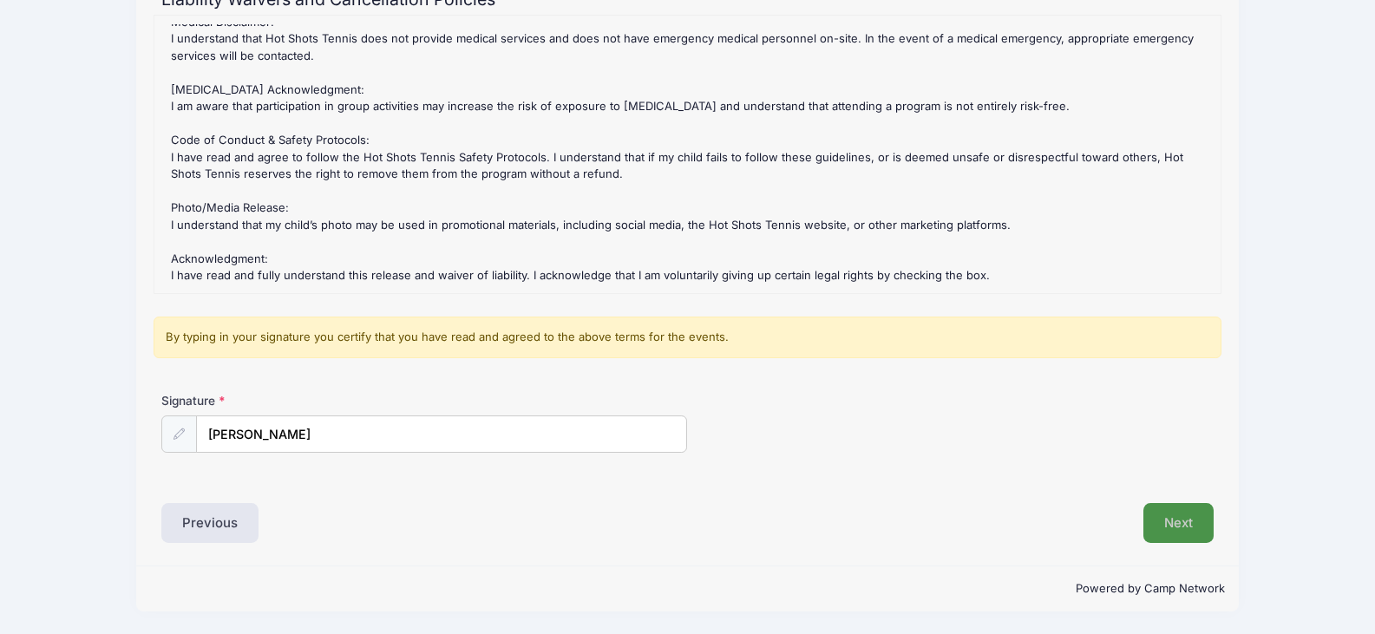
scroll to position [210, 0]
click at [1198, 513] on button "Next" at bounding box center [1178, 523] width 70 height 40
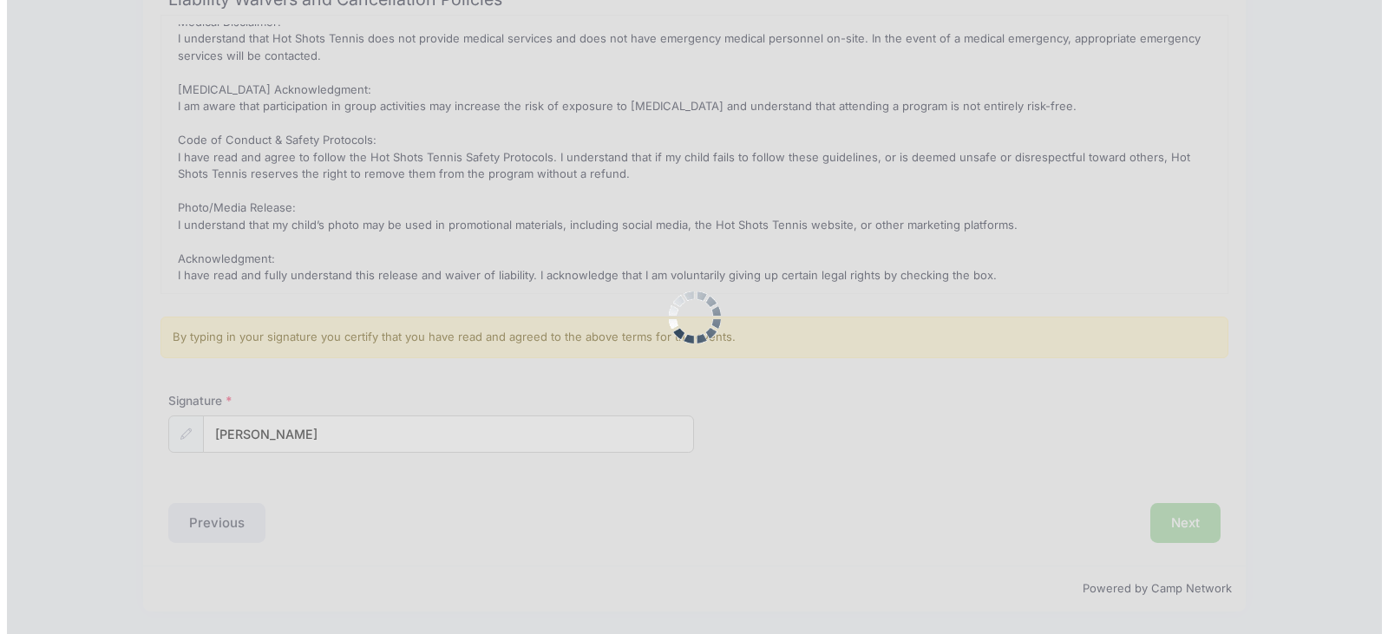
scroll to position [0, 0]
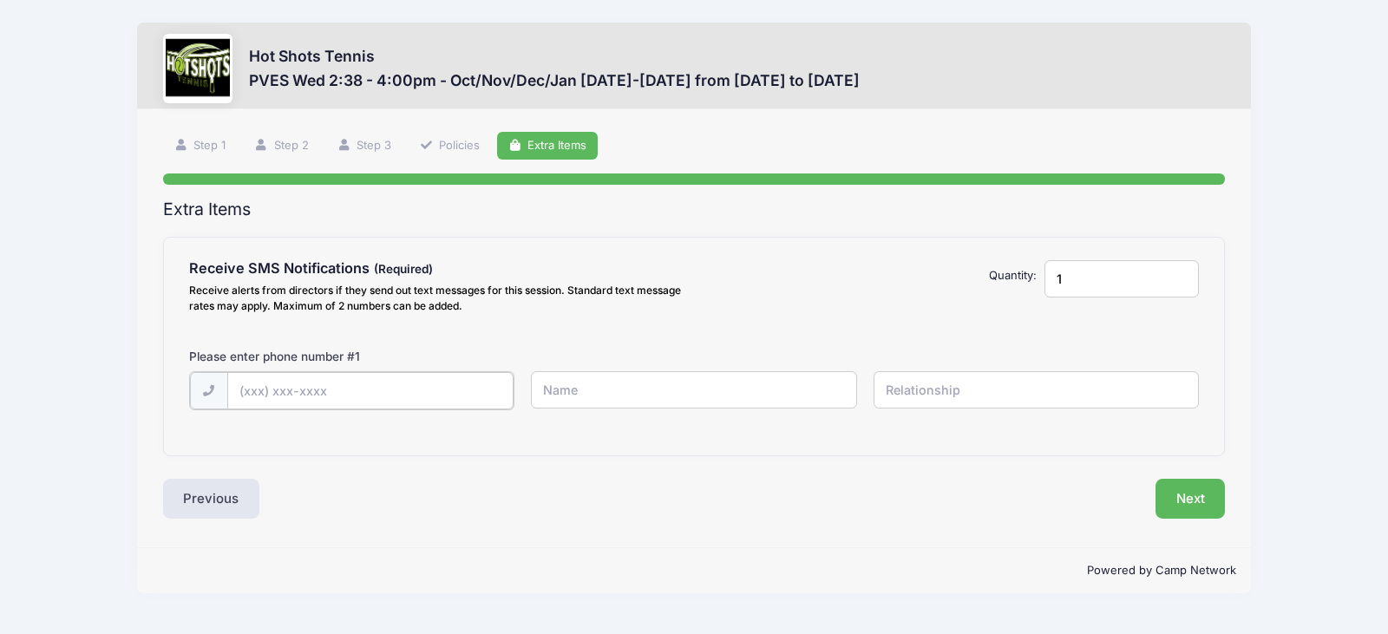
click at [289, 386] on input "text" at bounding box center [370, 390] width 286 height 37
type input "(646) 715-8111"
type input "Dani"
type input "Mother"
click at [1208, 481] on button "Next" at bounding box center [1190, 497] width 70 height 40
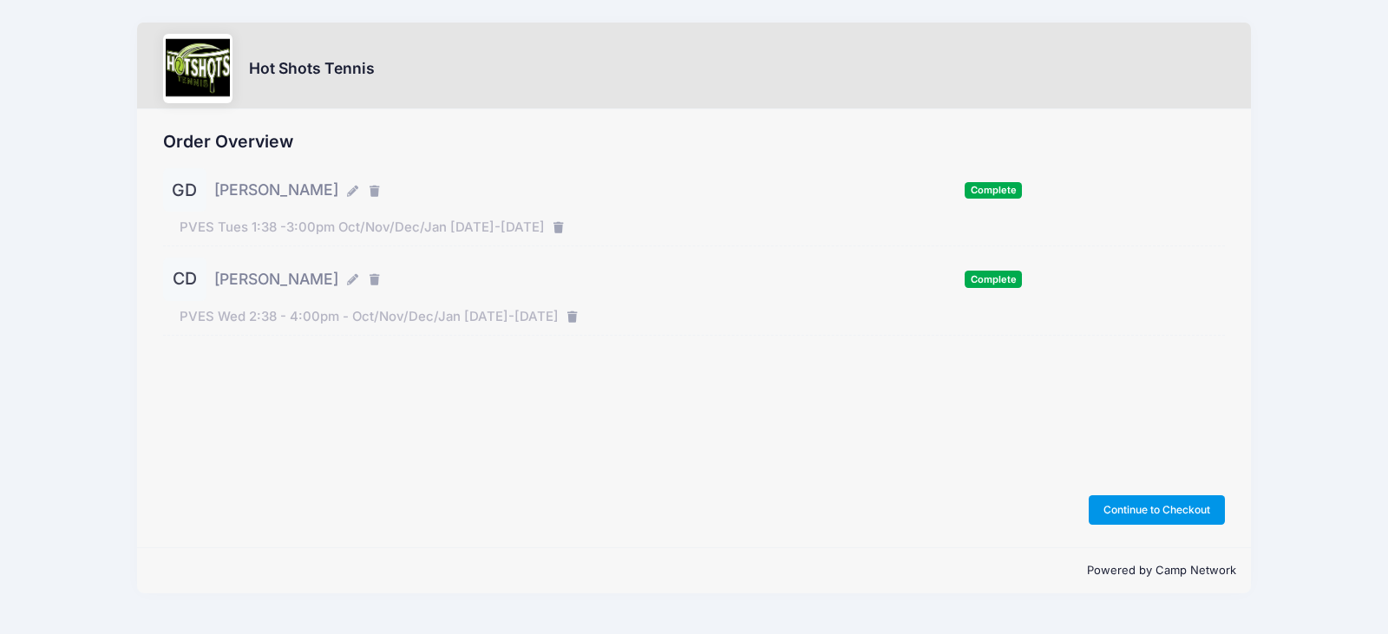
click at [1212, 503] on button "Continue to Checkout" at bounding box center [1157, 509] width 137 height 29
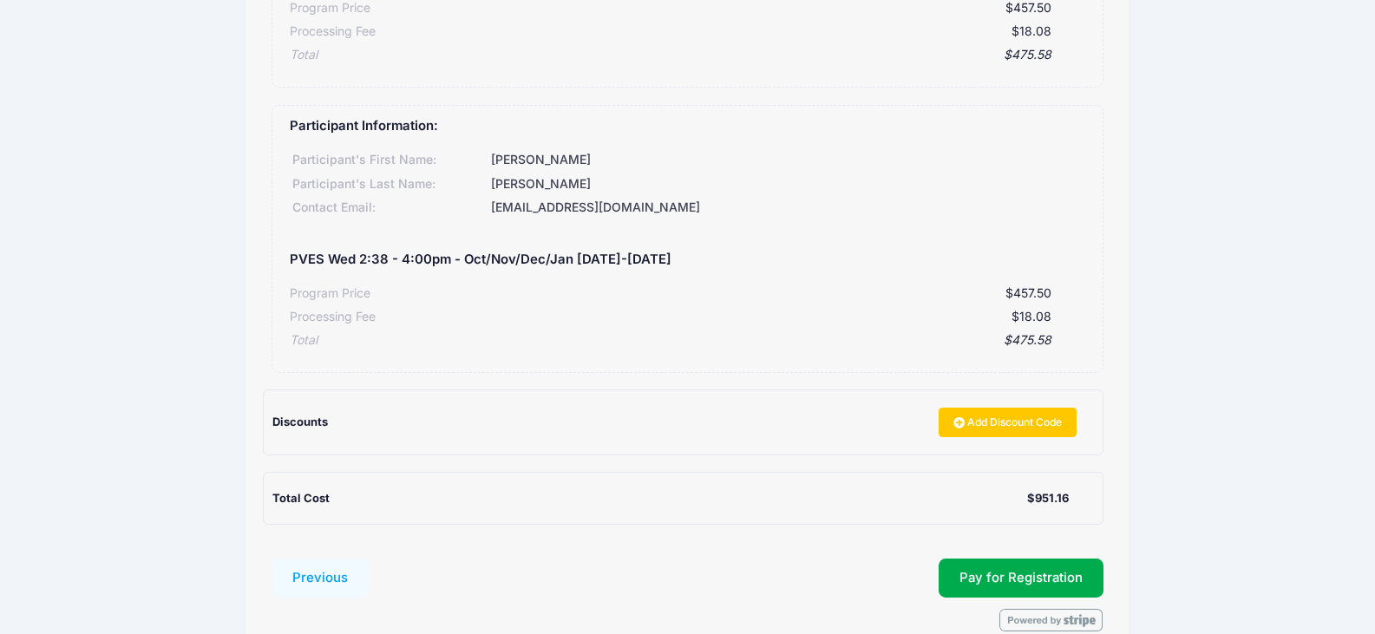
scroll to position [434, 0]
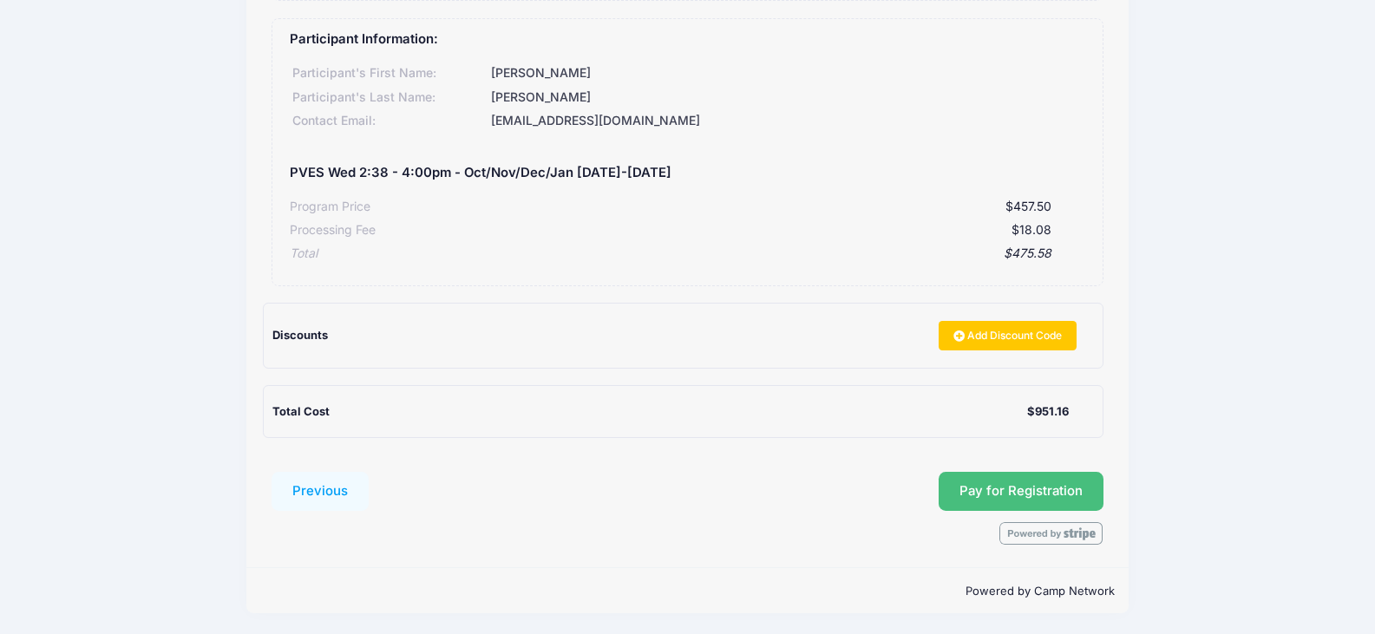
click at [1055, 498] on span "Pay for Registration" at bounding box center [1020, 491] width 123 height 16
